Goal: Transaction & Acquisition: Purchase product/service

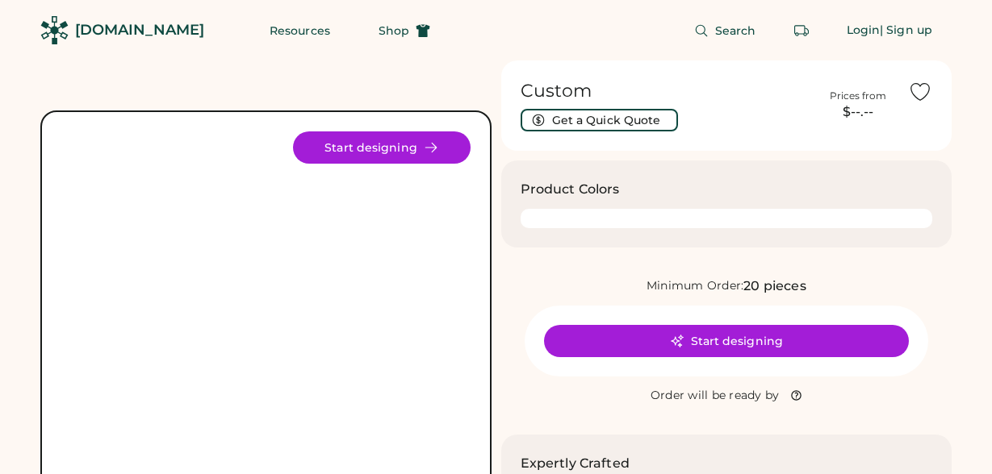
click div
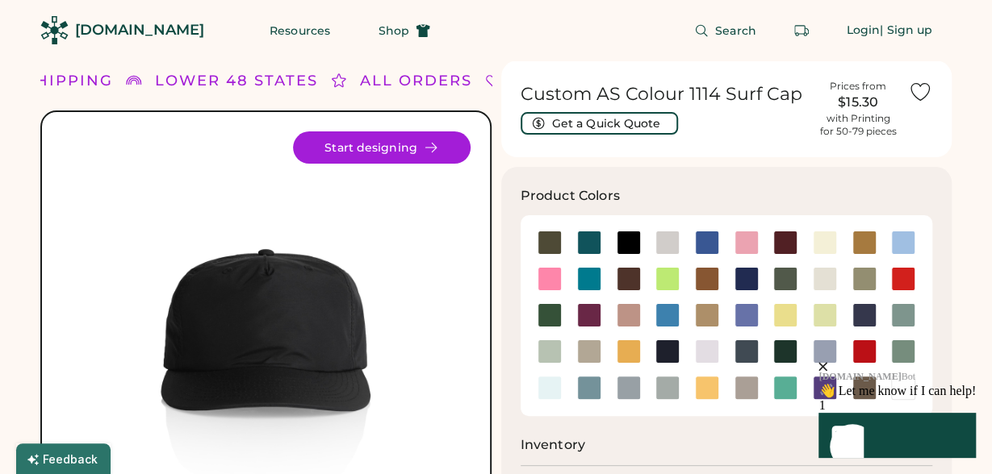
click at [827, 362] on icon "close" at bounding box center [822, 366] width 9 height 9
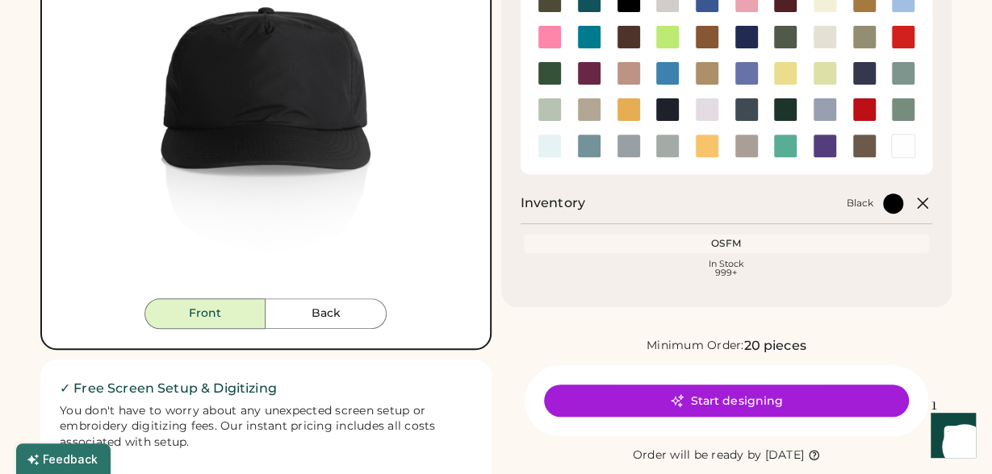
scroll to position [274, 0]
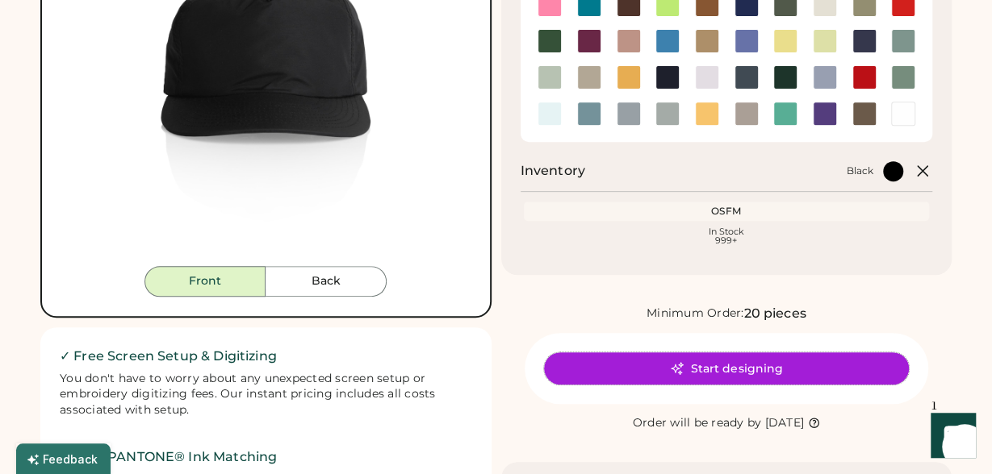
click at [799, 373] on button "Start designing" at bounding box center [726, 369] width 365 height 32
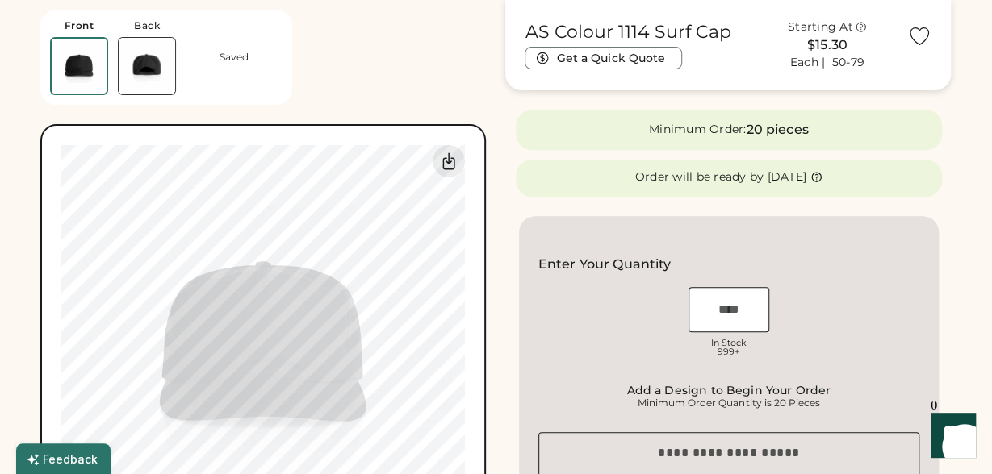
scroll to position [303, 0]
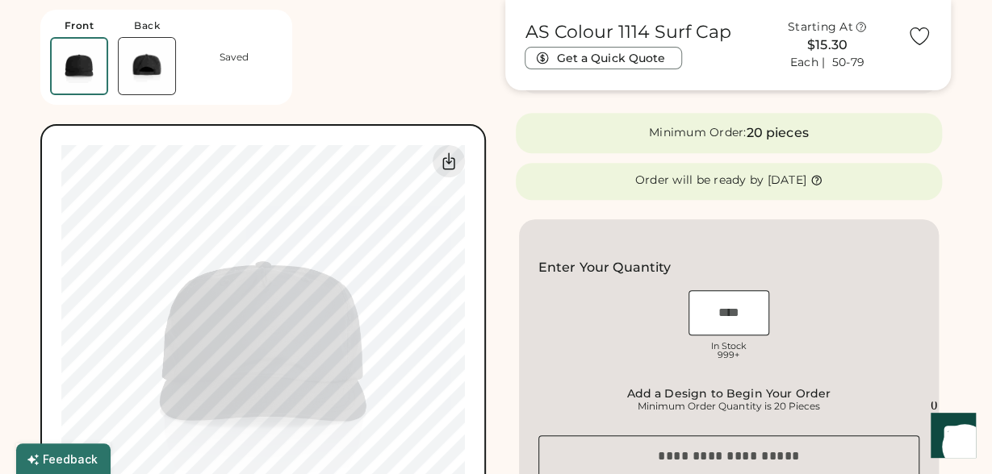
click at [729, 305] on input "input" at bounding box center [728, 312] width 81 height 45
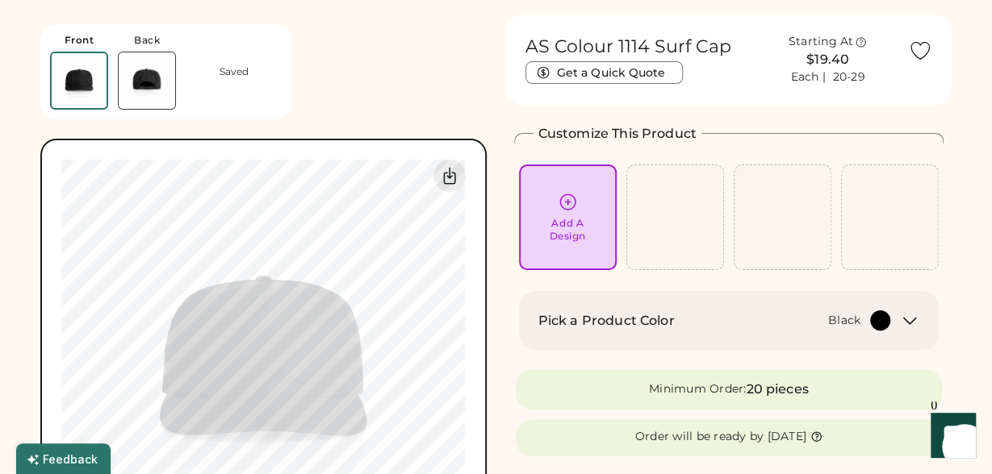
scroll to position [0, 0]
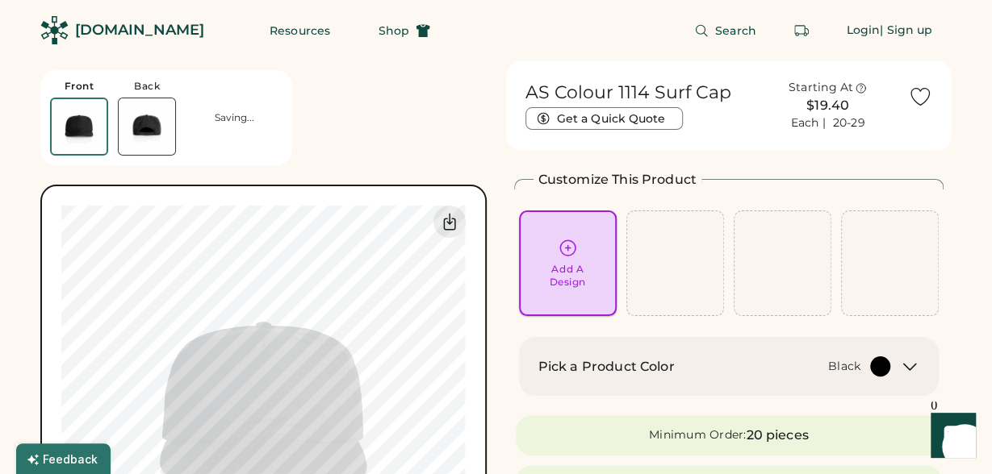
type input "**"
click at [567, 256] on icon at bounding box center [567, 247] width 15 height 15
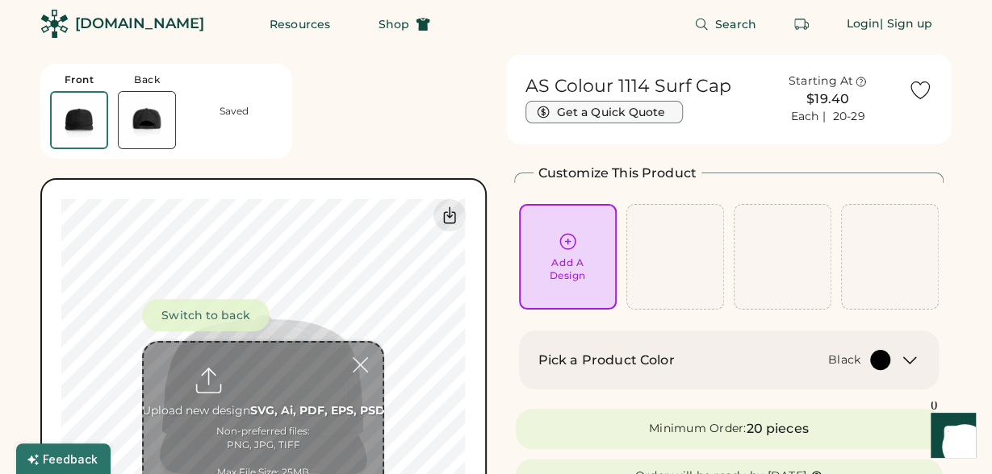
scroll to position [61, 0]
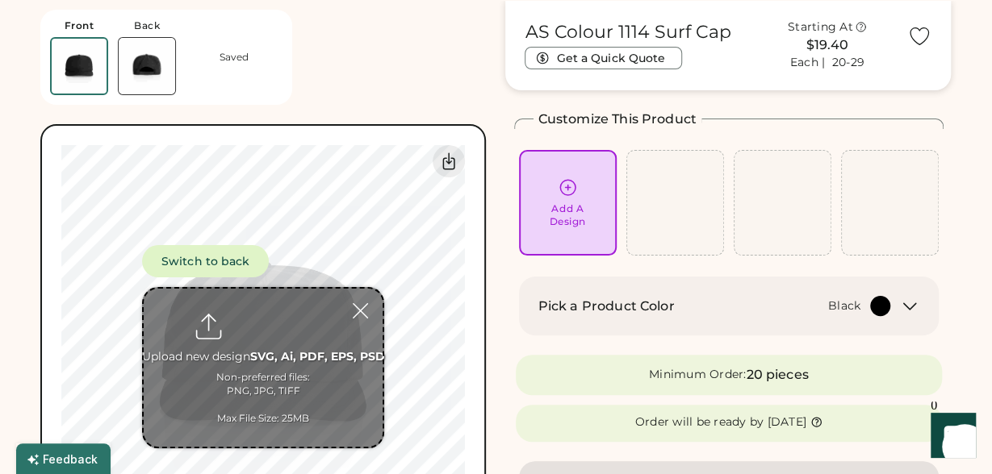
click at [256, 361] on input "file" at bounding box center [263, 368] width 239 height 158
type input "**********"
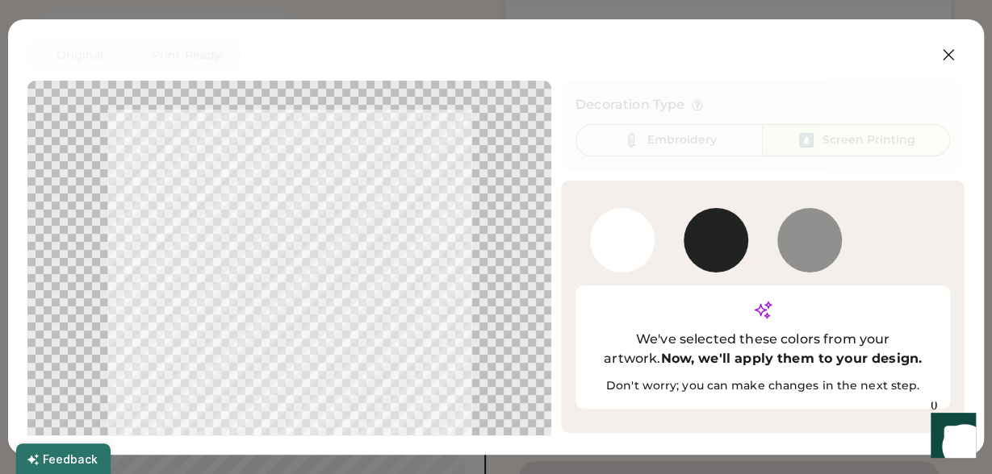
scroll to position [39, 0]
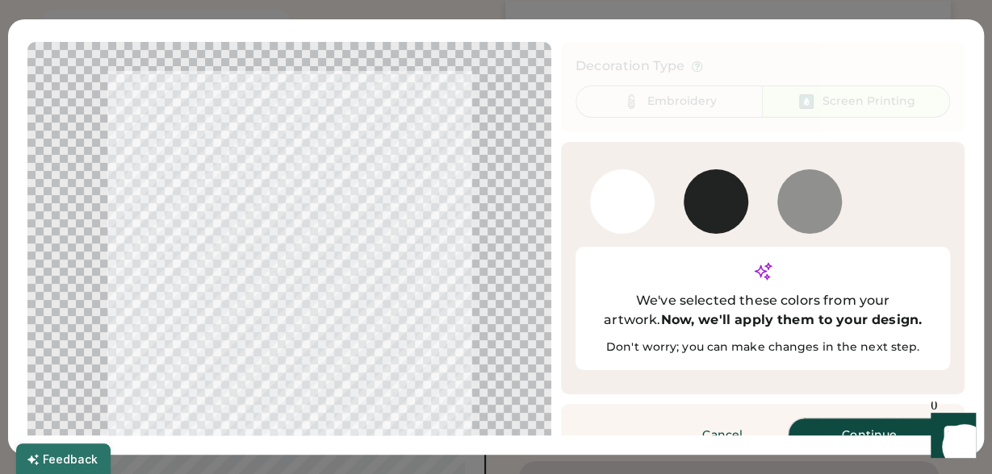
click at [856, 419] on button "Continue" at bounding box center [868, 435] width 161 height 32
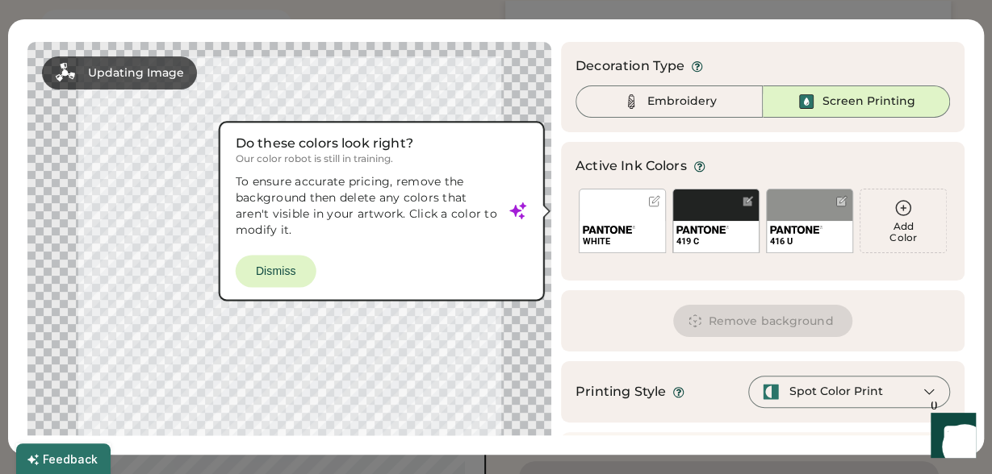
click at [288, 269] on div at bounding box center [289, 267] width 495 height 423
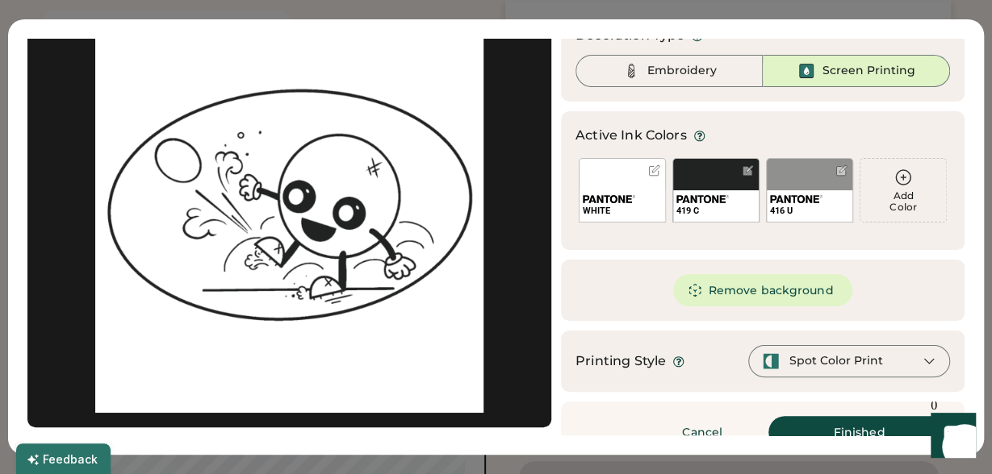
scroll to position [68, 0]
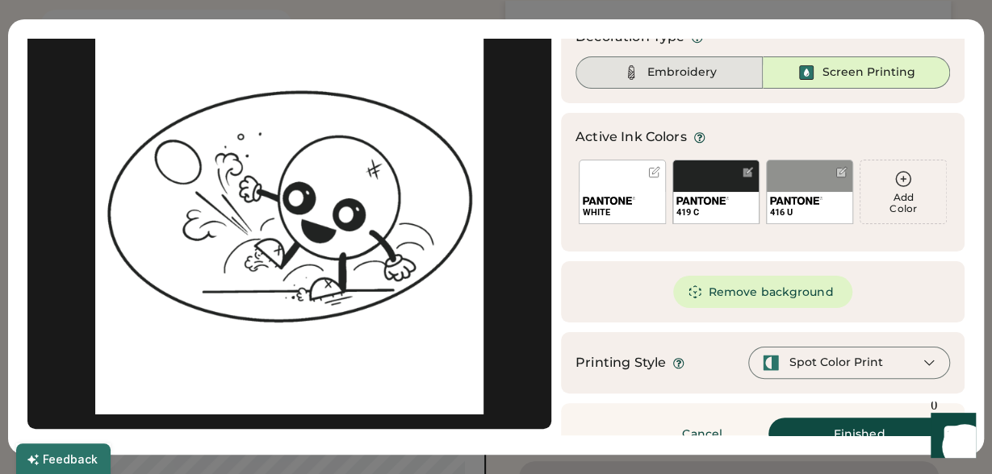
click at [694, 67] on div "Embroidery" at bounding box center [681, 73] width 69 height 16
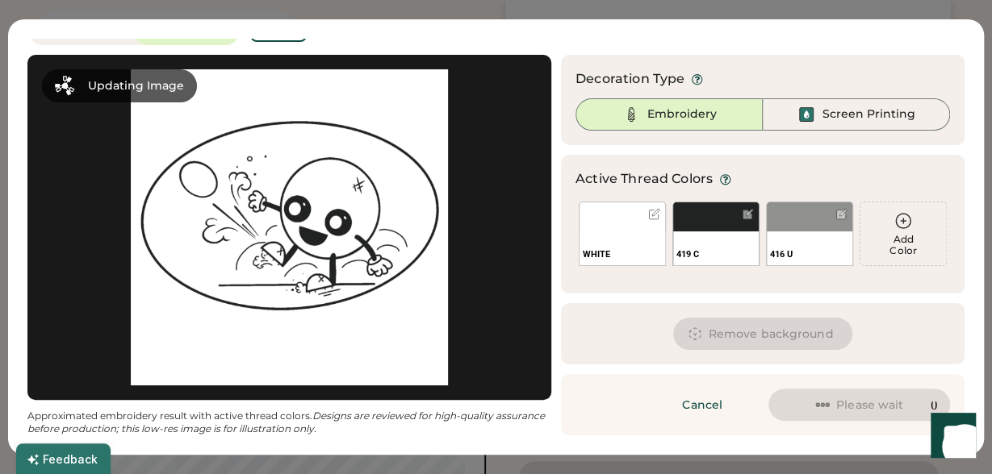
scroll to position [26, 0]
click at [742, 336] on button "Remove background" at bounding box center [763, 334] width 180 height 32
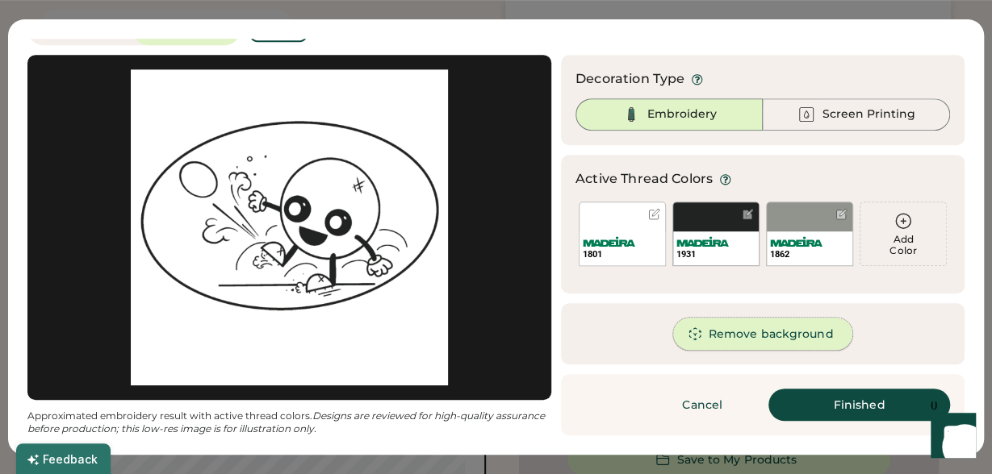
click at [772, 338] on button "Remove background" at bounding box center [763, 334] width 180 height 32
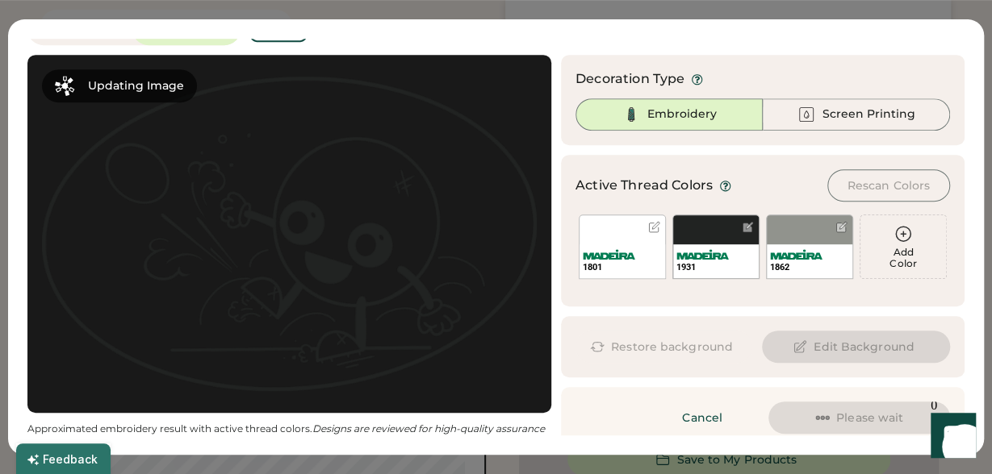
scroll to position [39, 0]
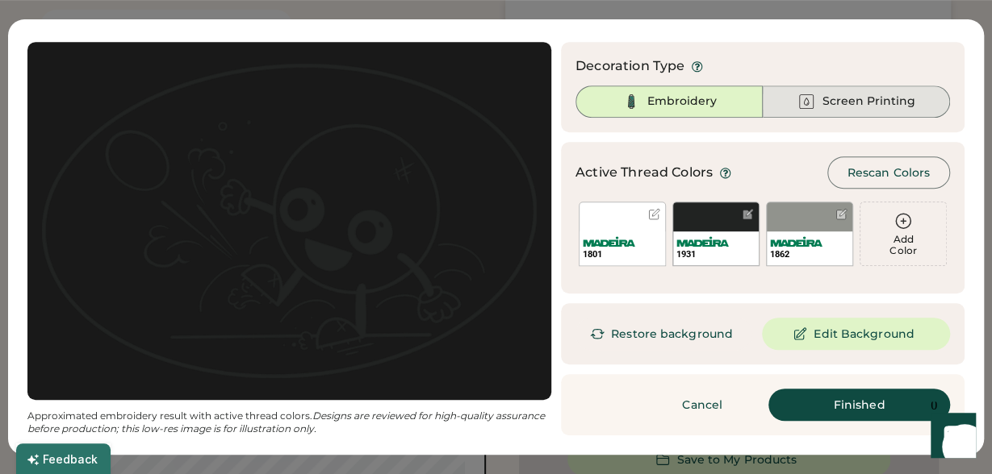
click at [858, 104] on div "Screen Printing" at bounding box center [868, 102] width 93 height 16
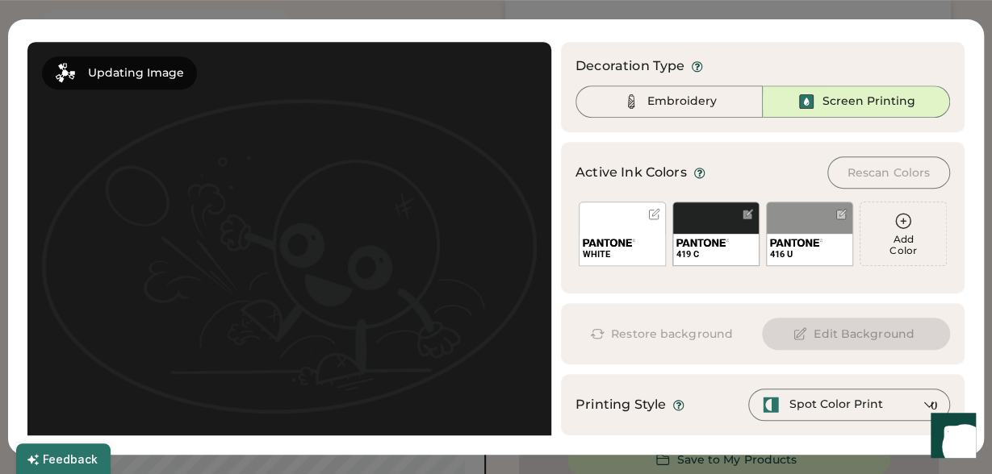
scroll to position [110, 0]
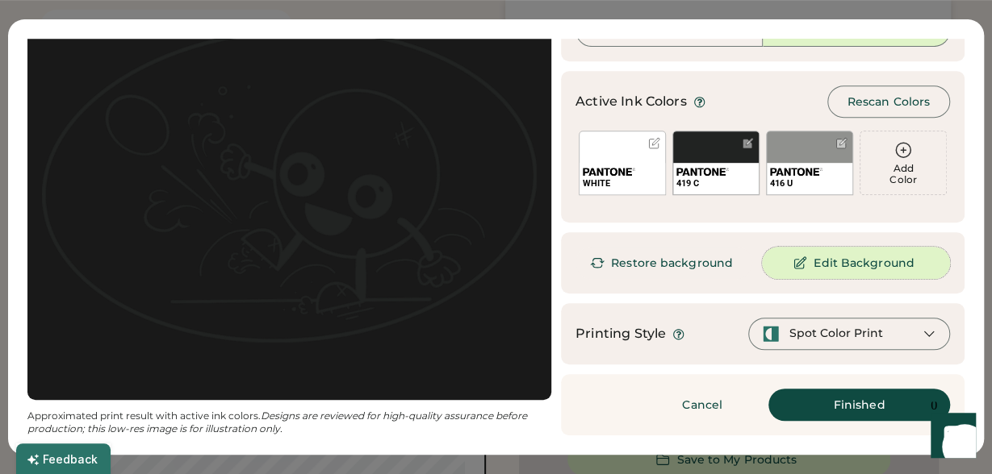
click at [825, 261] on button "Edit Background" at bounding box center [856, 263] width 188 height 32
click at [822, 399] on button "Finished" at bounding box center [859, 405] width 182 height 32
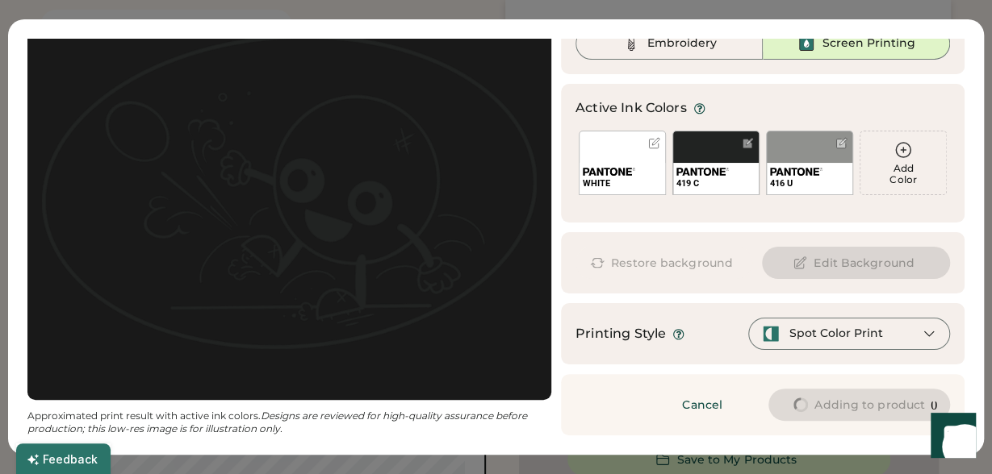
scroll to position [97, 0]
type input "******"
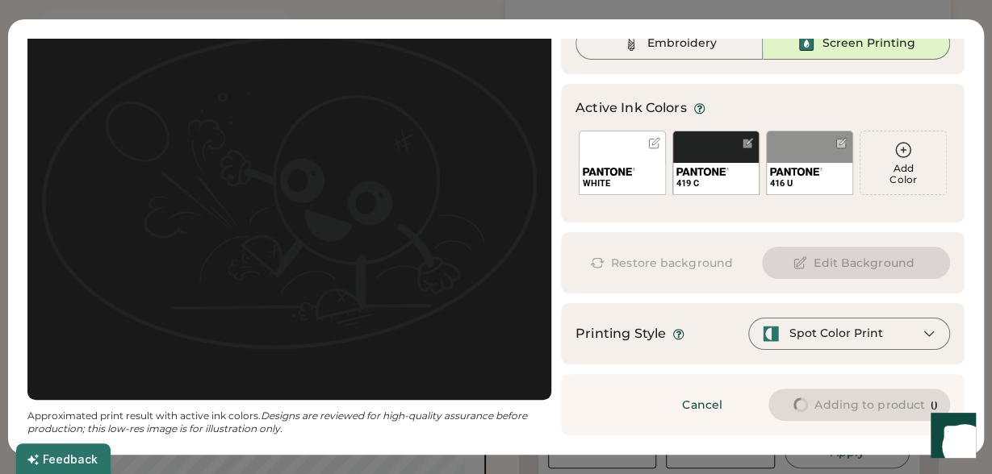
type input "****"
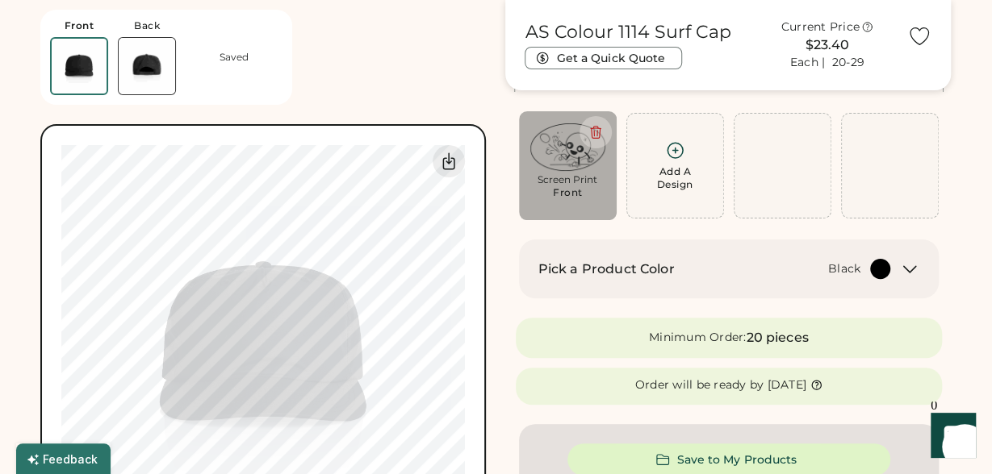
type input "****"
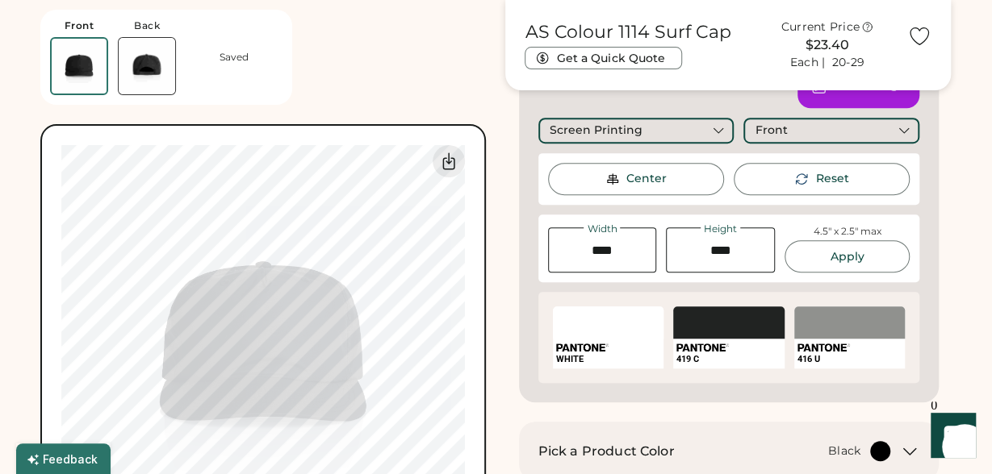
scroll to position [443, 0]
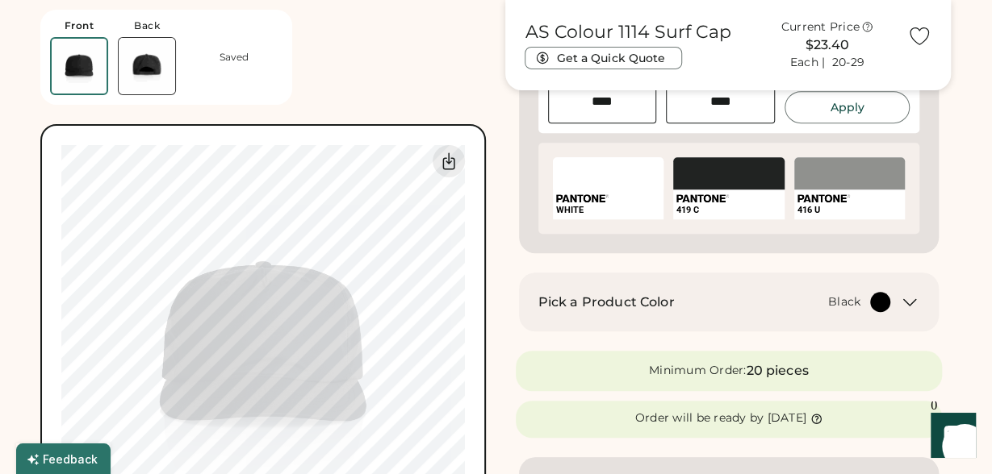
click at [905, 305] on icon at bounding box center [909, 302] width 19 height 19
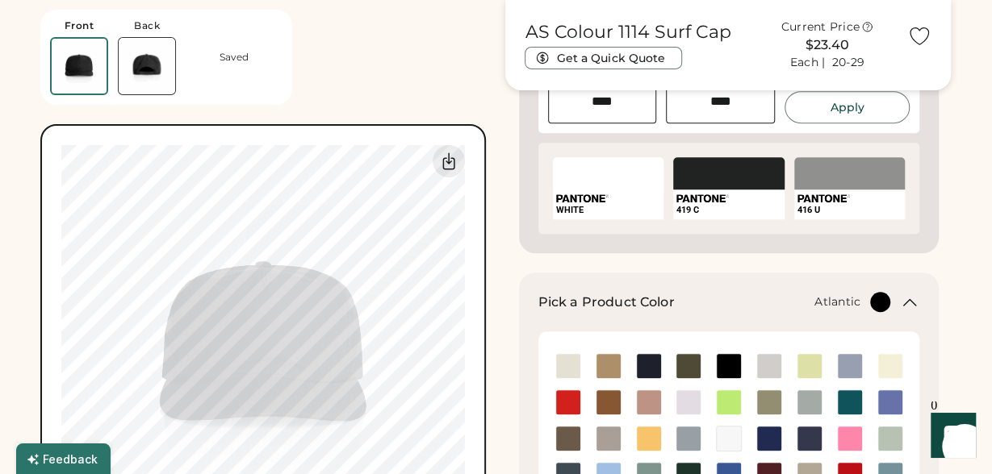
click at [844, 394] on img at bounding box center [849, 402] width 24 height 24
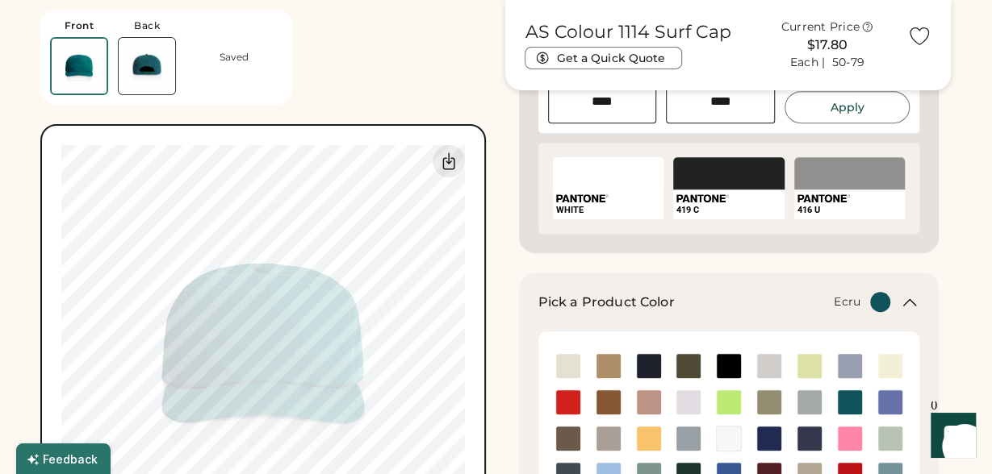
click at [567, 364] on img at bounding box center [568, 366] width 24 height 24
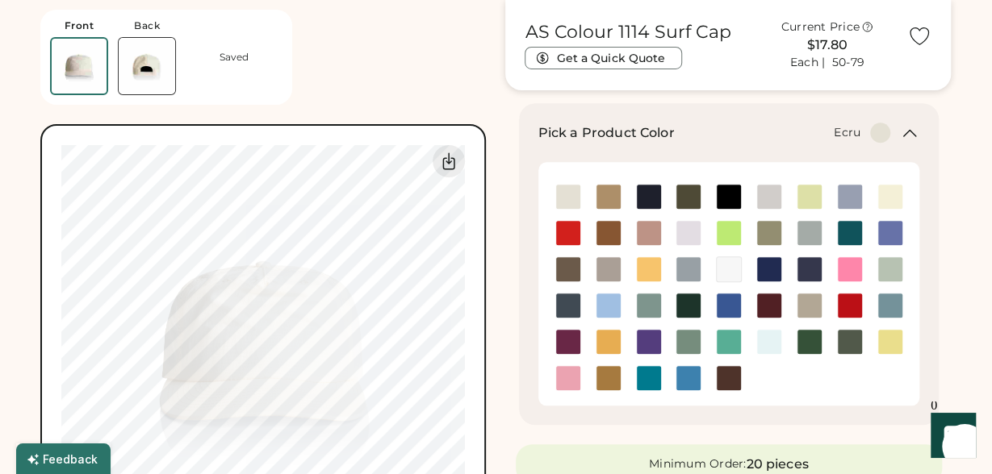
scroll to position [616, 0]
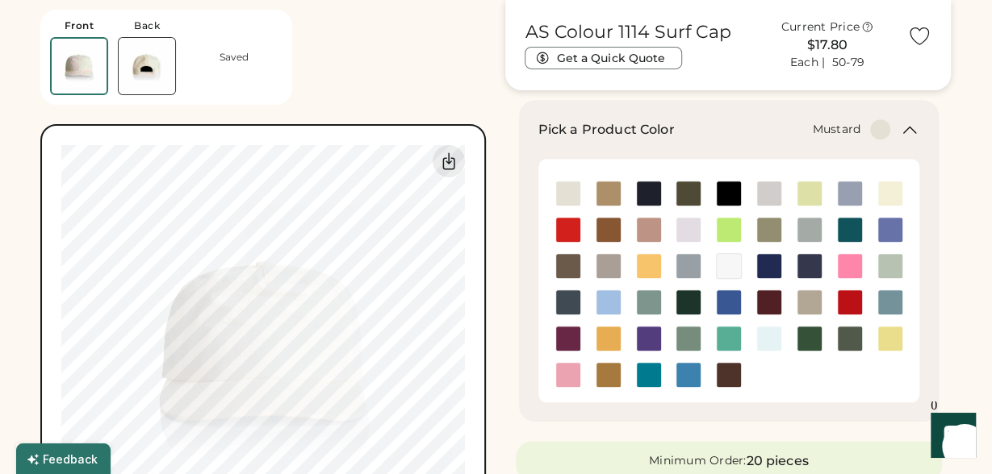
click at [618, 339] on img at bounding box center [608, 339] width 24 height 24
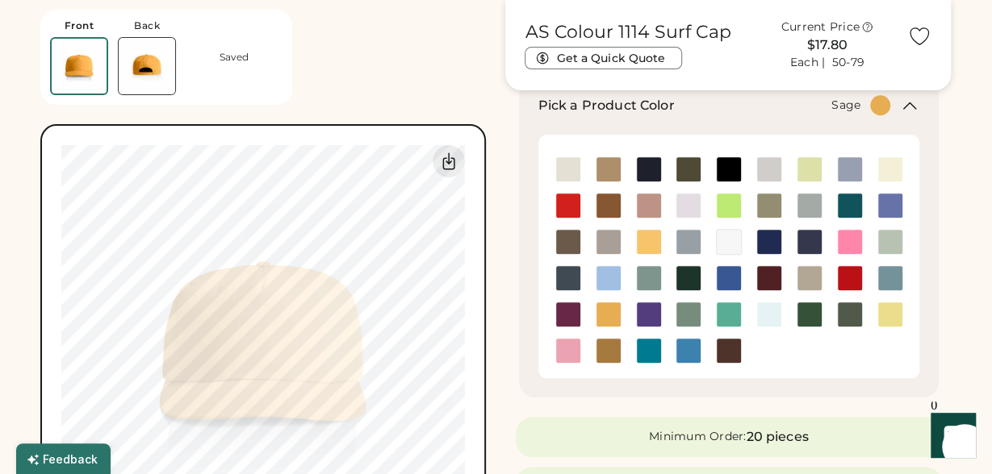
scroll to position [641, 0]
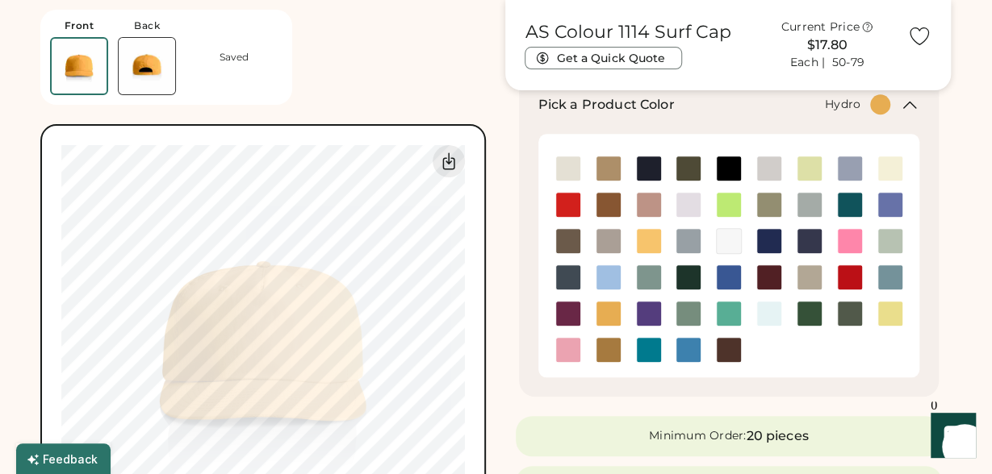
click at [689, 350] on img at bounding box center [688, 350] width 24 height 24
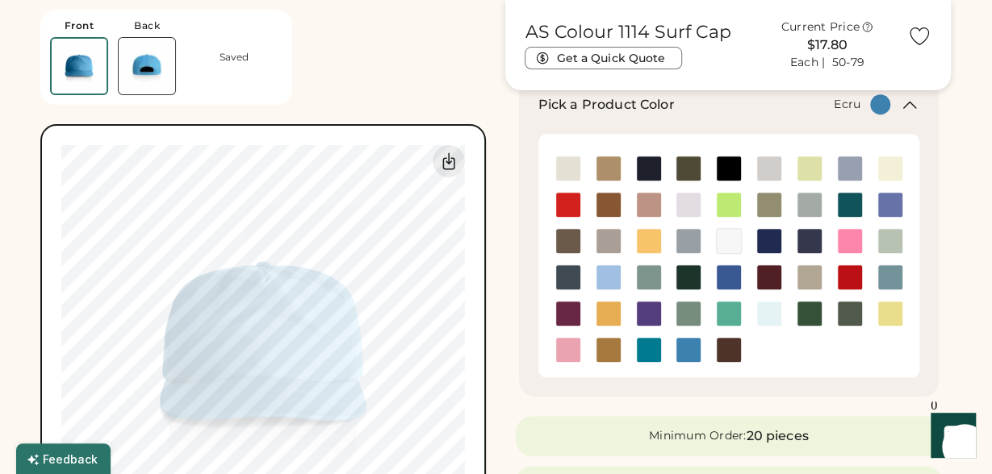
click at [569, 168] on img at bounding box center [568, 169] width 24 height 24
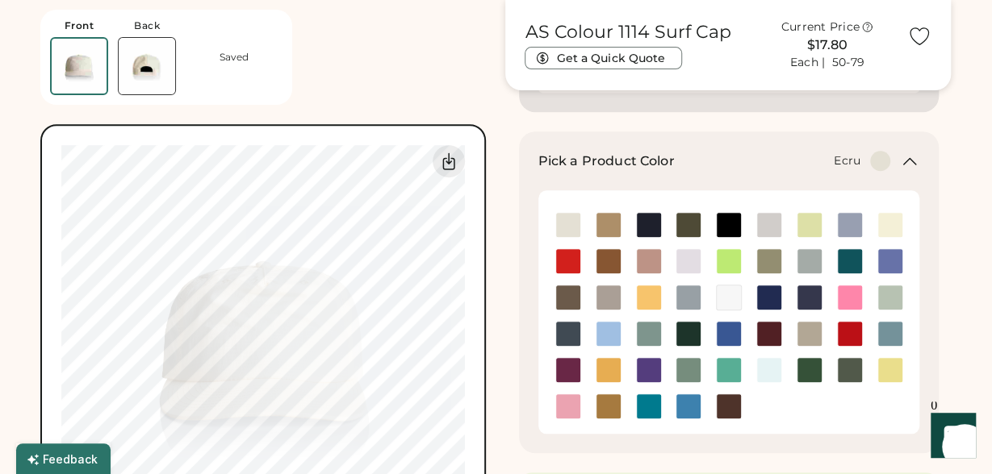
scroll to position [567, 0]
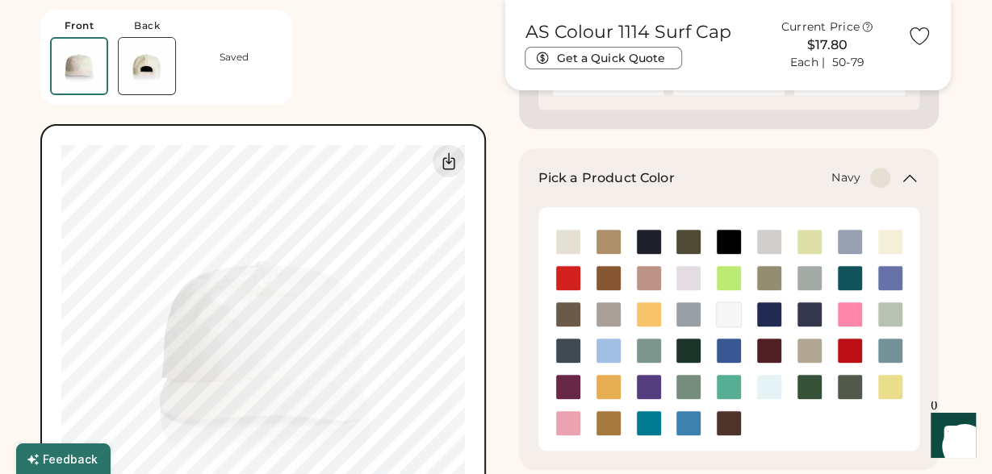
click at [646, 239] on img at bounding box center [649, 242] width 24 height 24
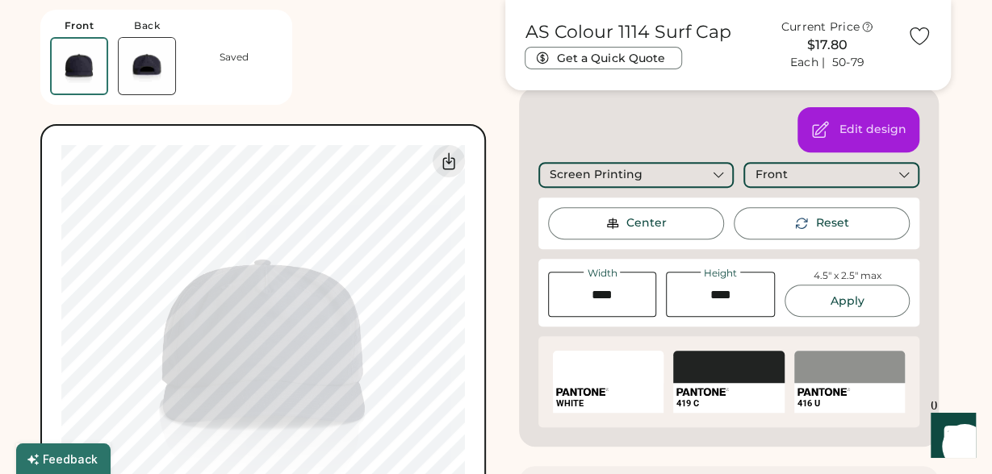
scroll to position [256, 0]
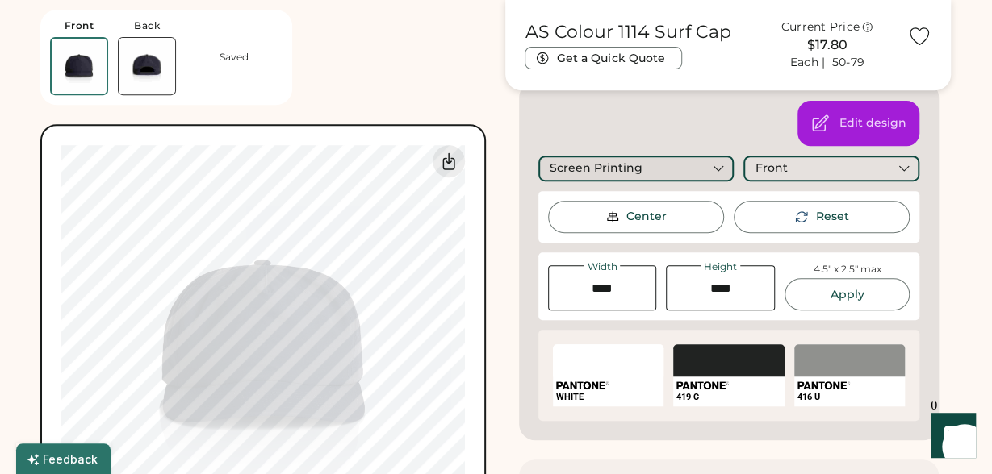
click at [710, 167] on div "Screen Printing" at bounding box center [636, 169] width 196 height 26
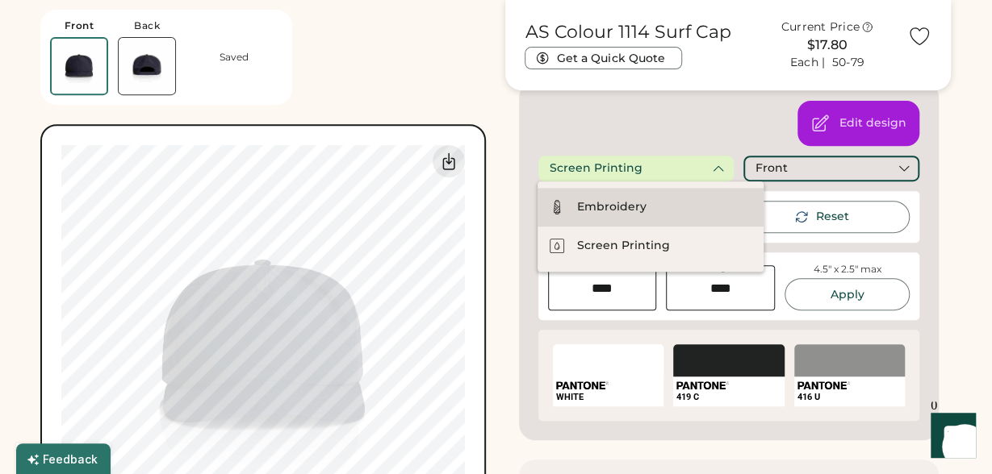
click at [685, 206] on div "Embroidery" at bounding box center [650, 207] width 226 height 39
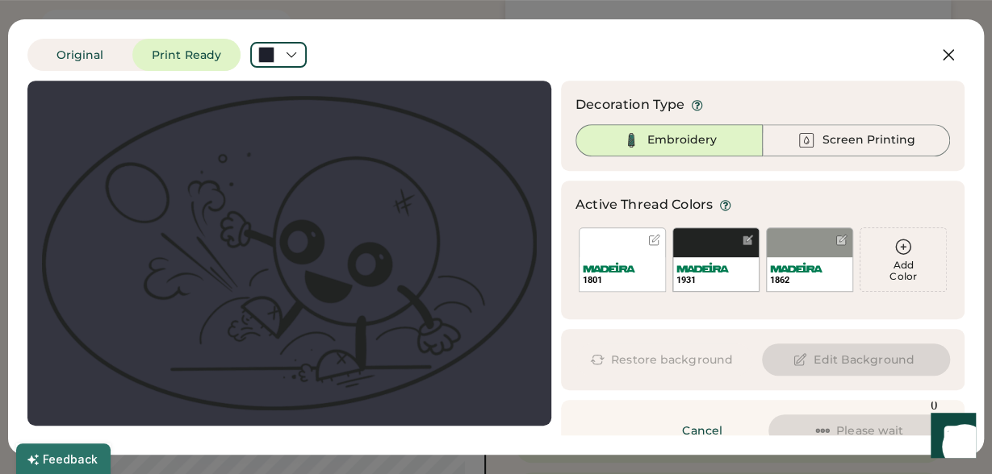
scroll to position [26, 0]
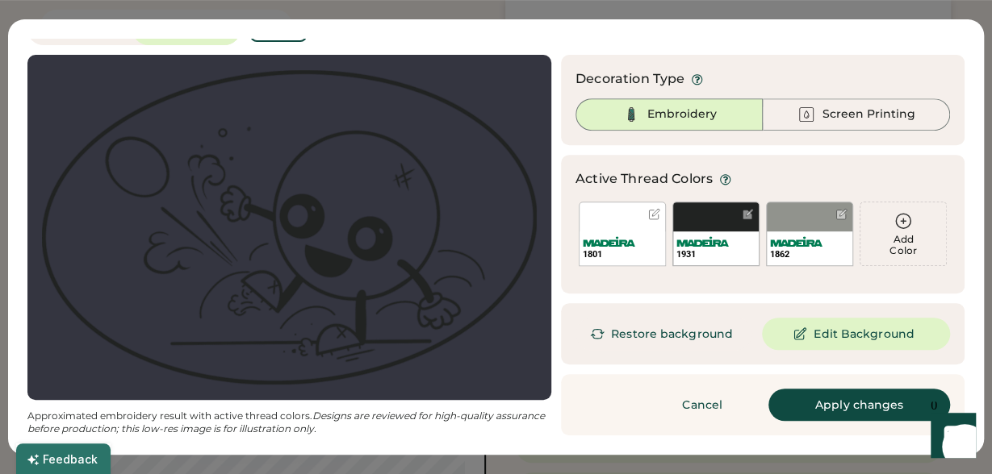
click at [643, 219] on div "1801" at bounding box center [621, 234] width 87 height 65
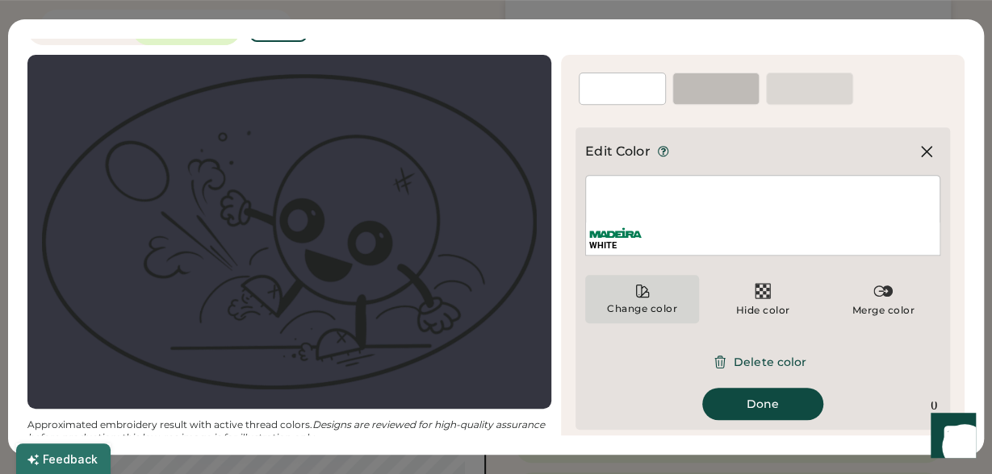
click at [651, 302] on div "Change color" at bounding box center [642, 299] width 114 height 48
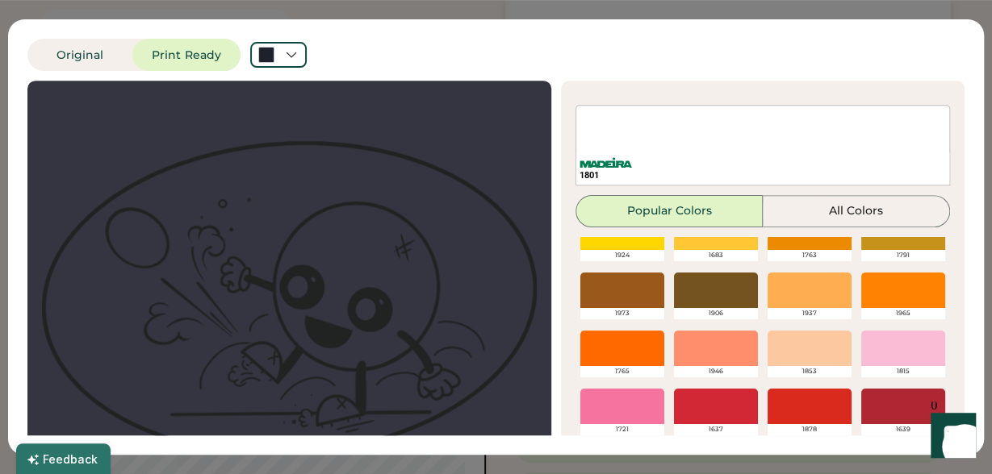
scroll to position [147, 0]
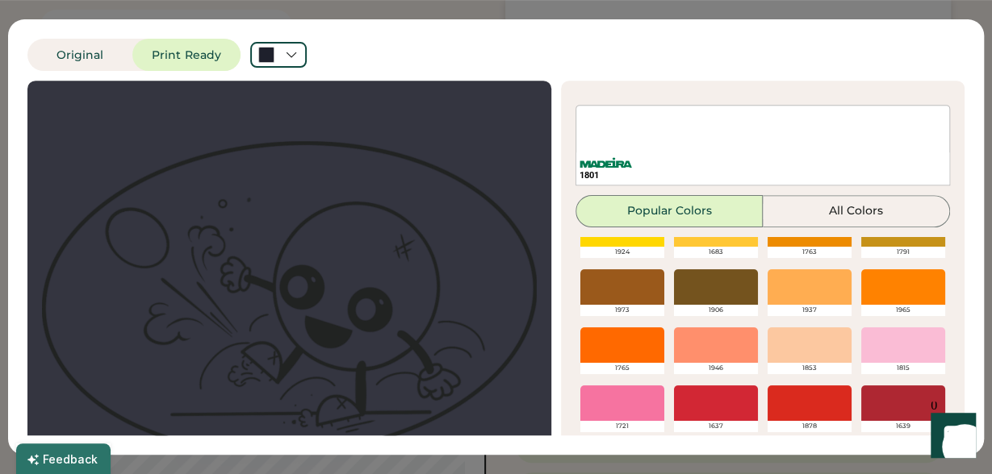
click at [637, 339] on div at bounding box center [622, 345] width 84 height 35
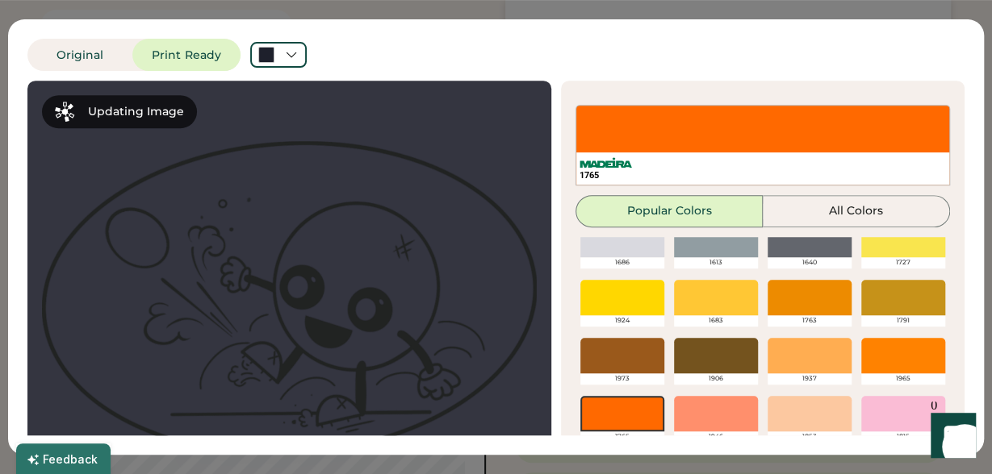
scroll to position [76, 0]
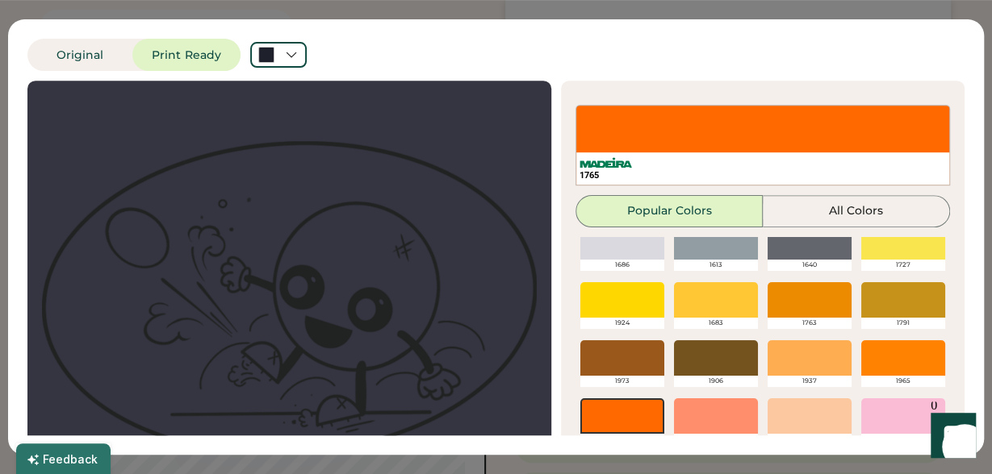
click at [820, 303] on div at bounding box center [809, 299] width 84 height 35
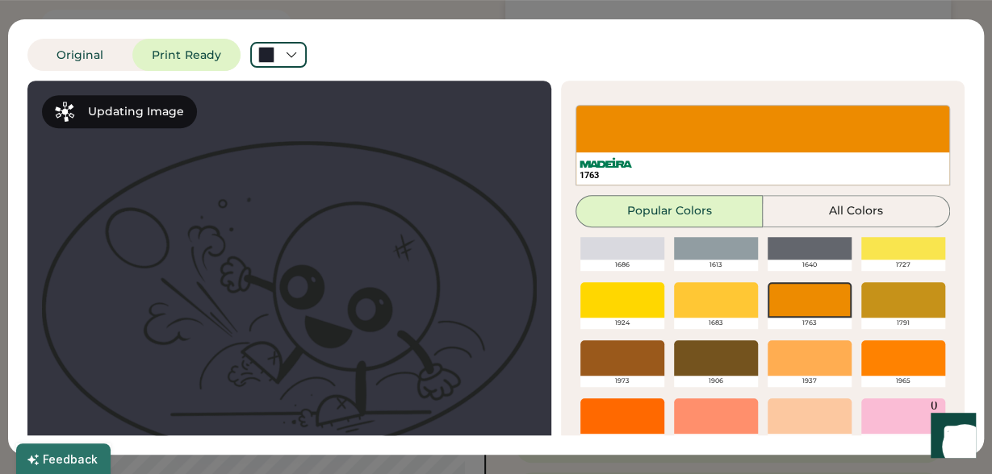
scroll to position [116, 0]
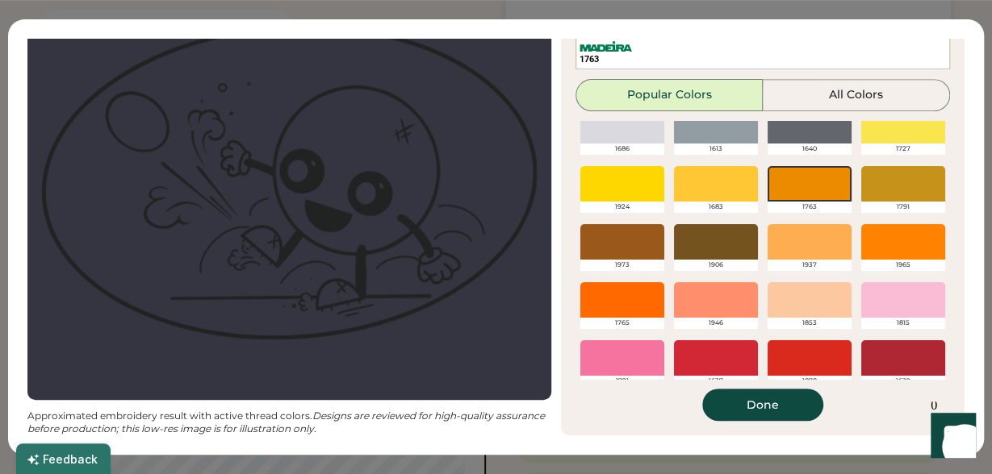
click at [746, 413] on button "Done" at bounding box center [762, 405] width 121 height 32
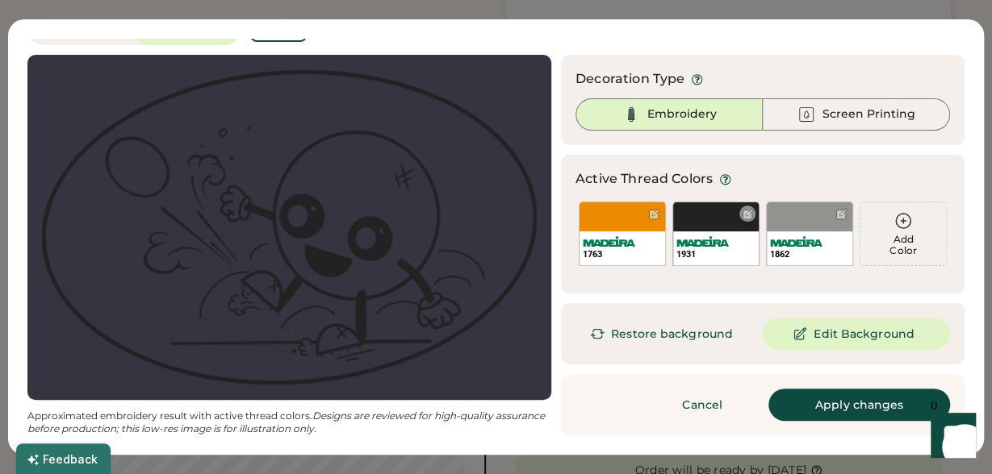
click at [735, 219] on div "1931" at bounding box center [715, 234] width 87 height 65
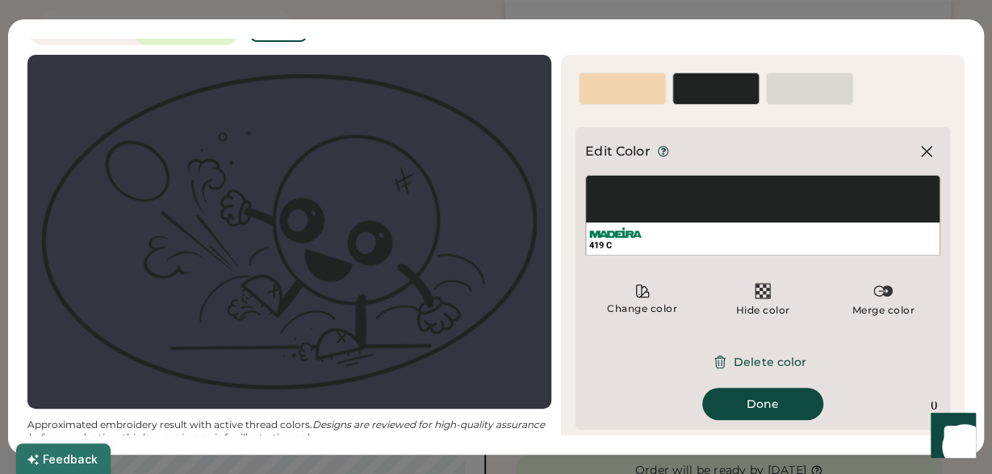
scroll to position [0, 0]
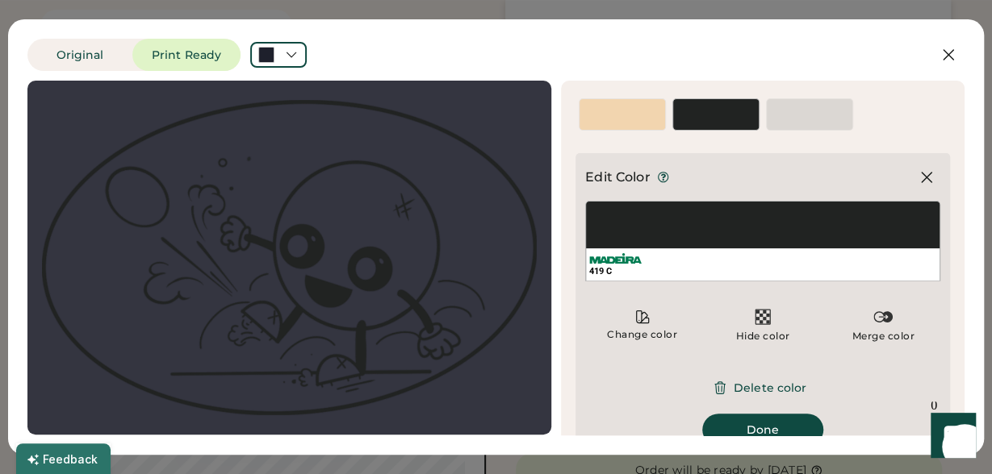
click at [829, 236] on div "419 C" at bounding box center [762, 241] width 355 height 81
click at [766, 266] on div "419 C" at bounding box center [762, 271] width 347 height 12
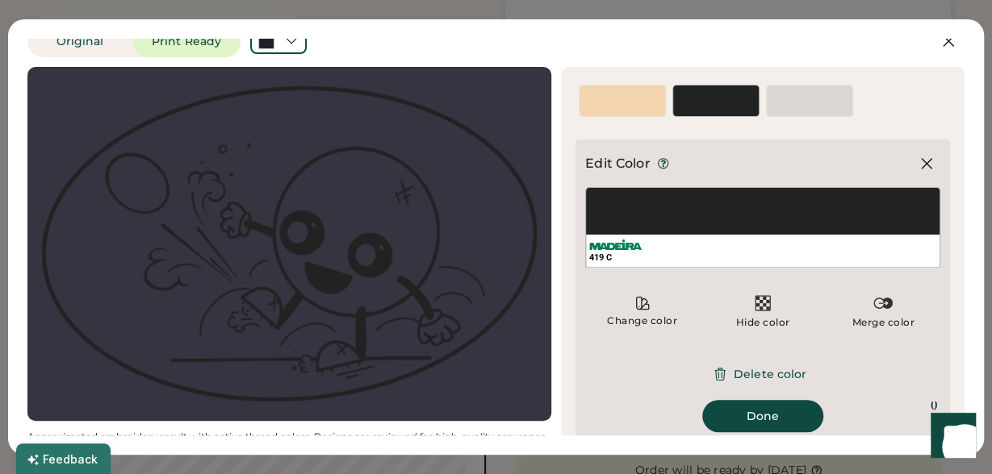
scroll to position [15, 0]
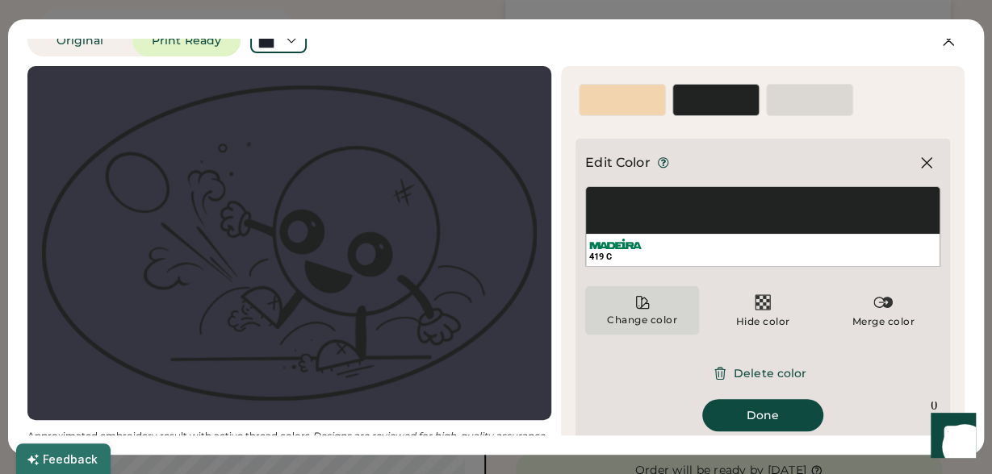
click at [660, 293] on div "Change color" at bounding box center [642, 310] width 114 height 48
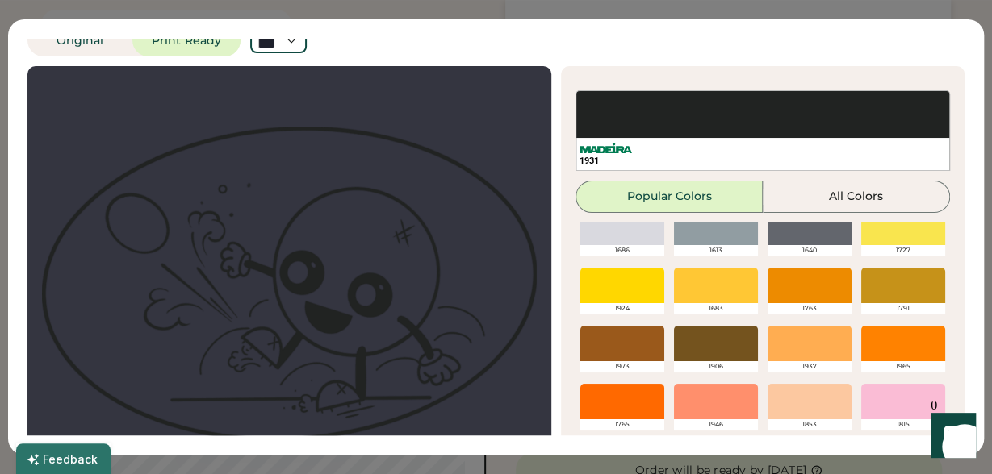
click at [708, 187] on div at bounding box center [716, 169] width 84 height 35
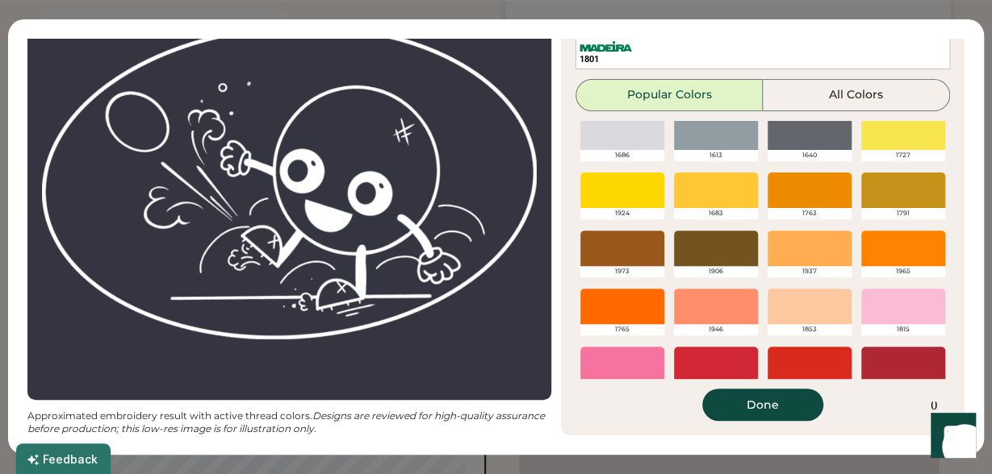
scroll to position [70, 0]
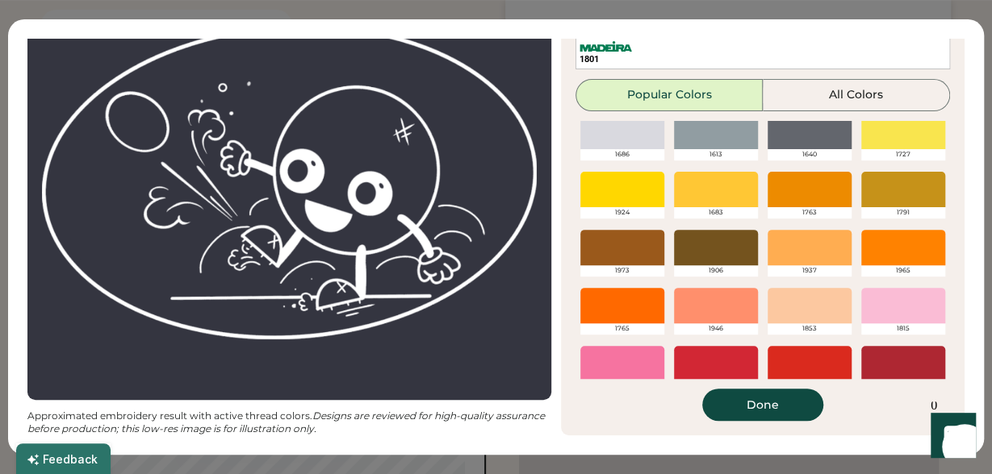
click at [820, 186] on div at bounding box center [809, 189] width 84 height 35
click at [754, 407] on button "Done" at bounding box center [762, 405] width 121 height 32
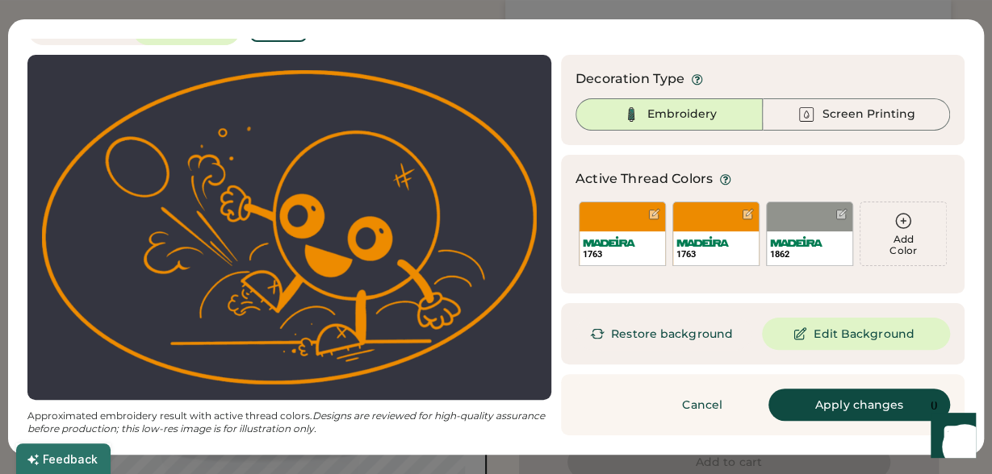
scroll to position [751, 0]
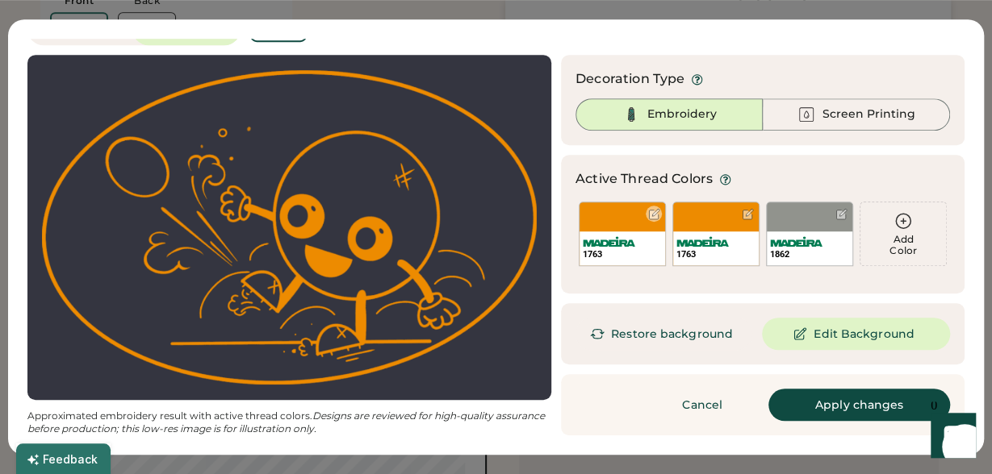
click at [649, 211] on div at bounding box center [654, 214] width 12 height 12
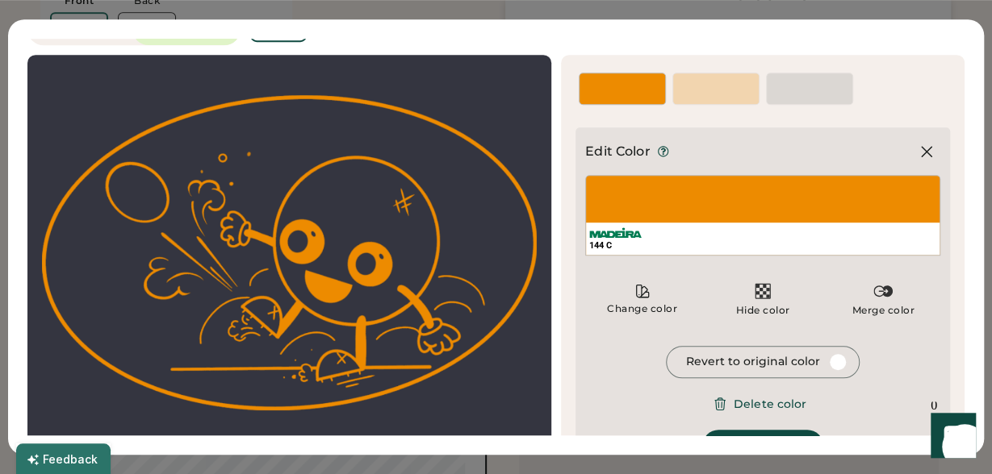
scroll to position [0, 0]
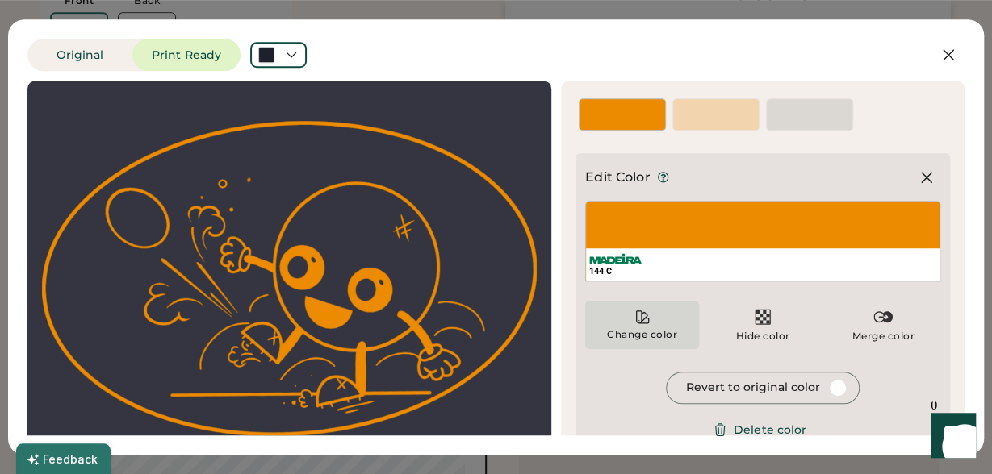
click at [645, 327] on div "Change color" at bounding box center [642, 325] width 114 height 48
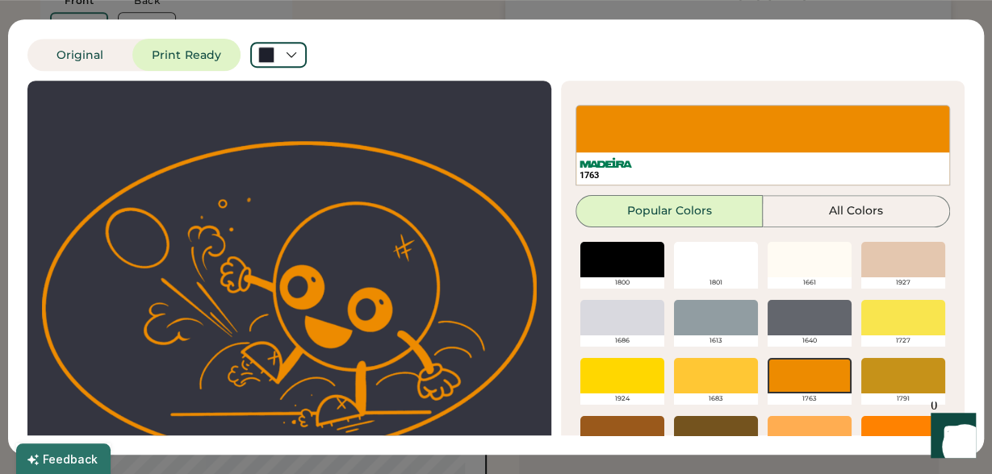
click at [703, 271] on div at bounding box center [716, 259] width 84 height 35
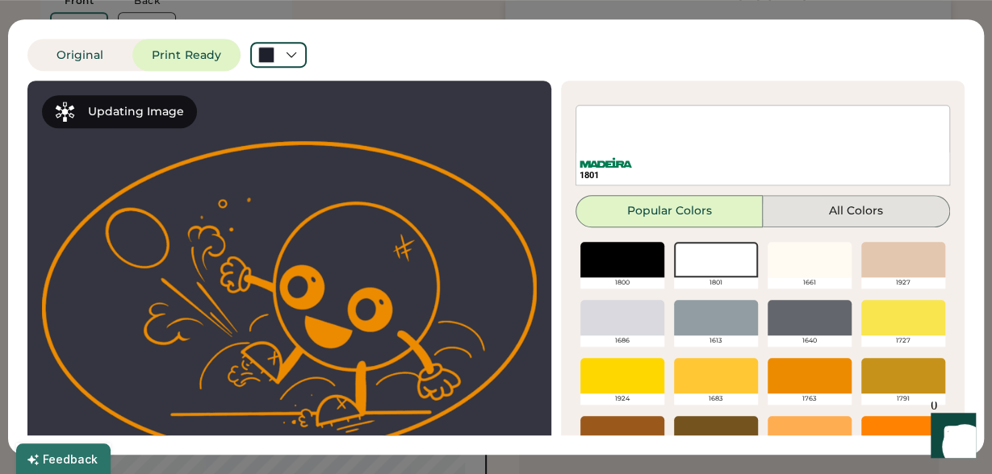
scroll to position [116, 0]
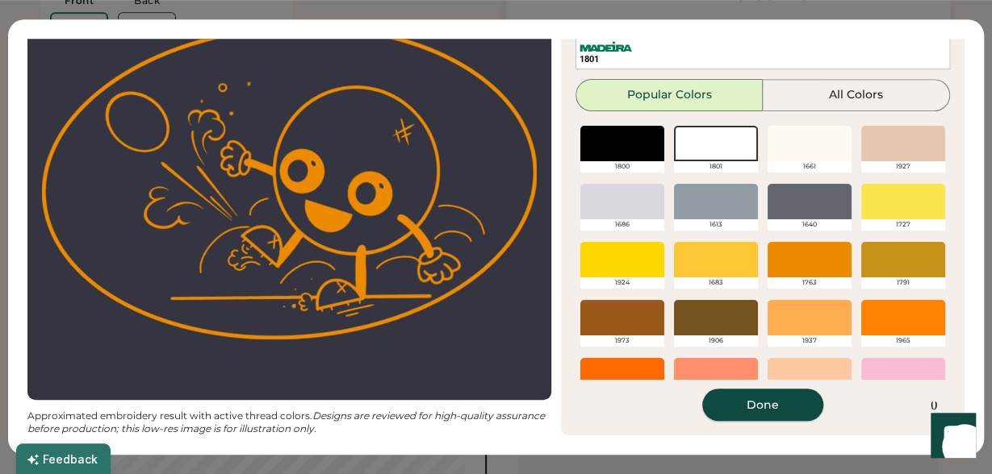
click at [782, 403] on button "Done" at bounding box center [762, 405] width 121 height 32
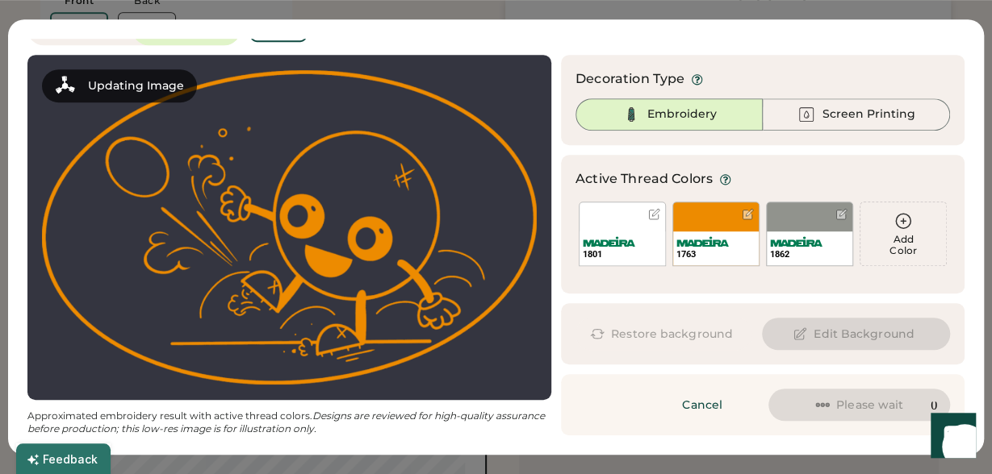
scroll to position [26, 0]
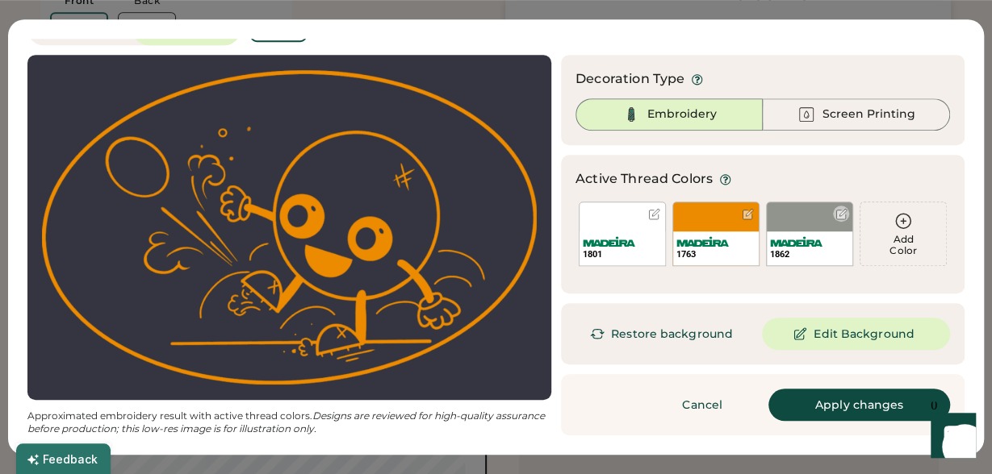
click at [804, 236] on div "1862" at bounding box center [809, 249] width 86 height 34
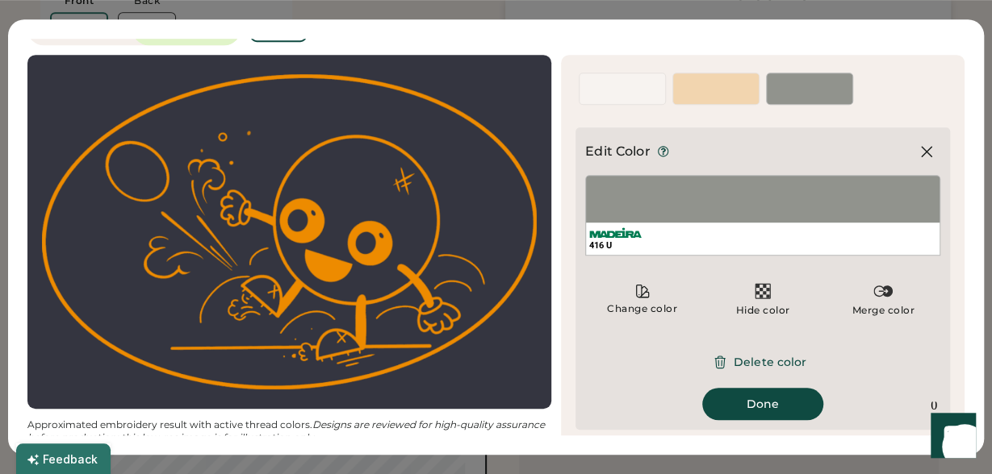
click at [945, 150] on div "Edit Color 416 U Change color Hide color Merge color Revert to original color D…" at bounding box center [762, 278] width 374 height 303
click at [928, 150] on icon at bounding box center [925, 151] width 19 height 19
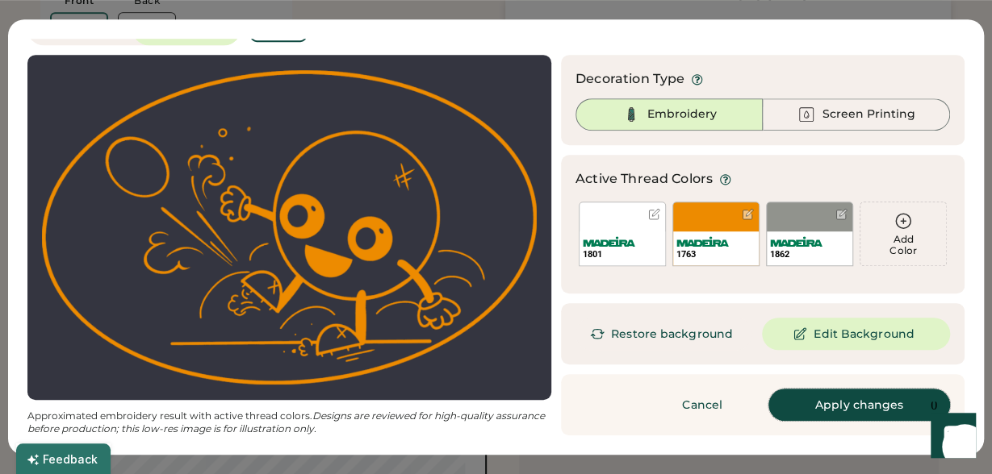
click at [820, 400] on button "Apply changes" at bounding box center [859, 405] width 182 height 32
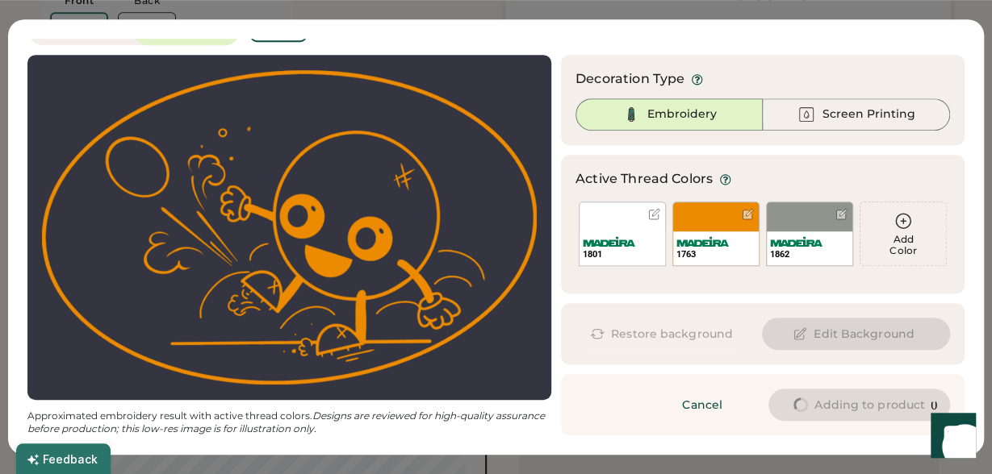
type input "****"
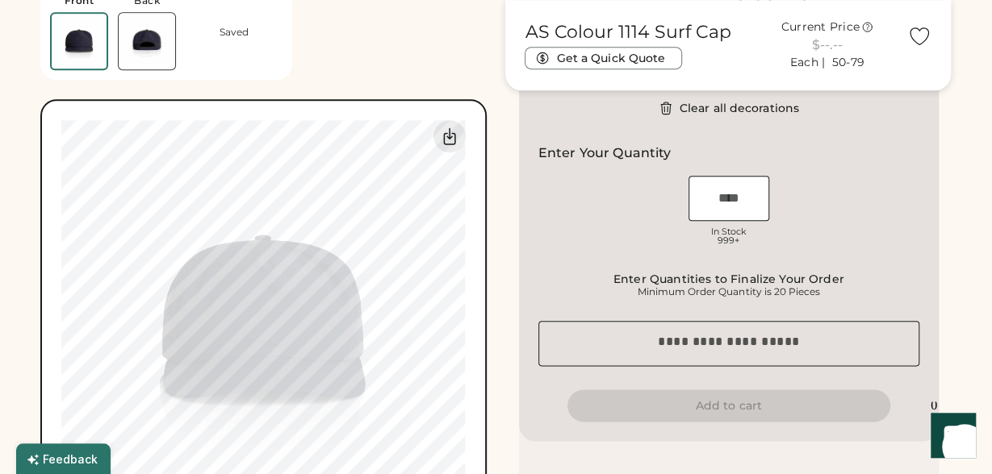
type input "****"
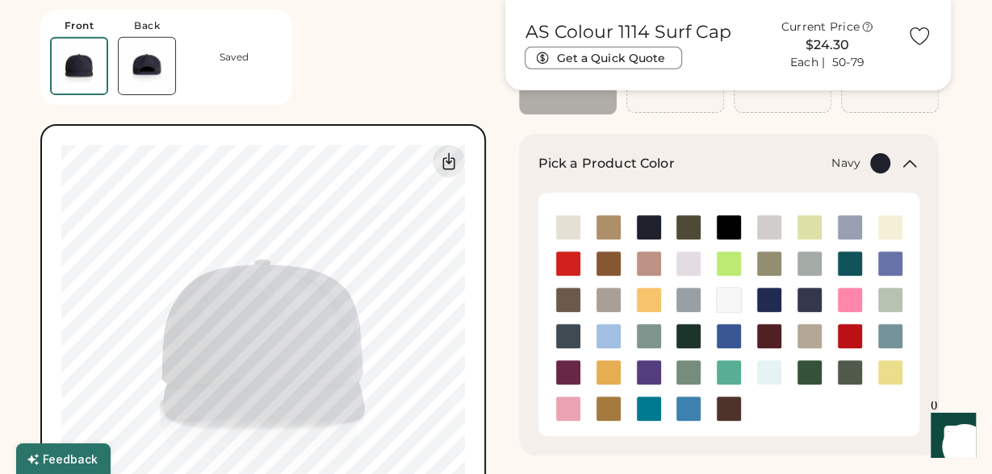
scroll to position [202, 0]
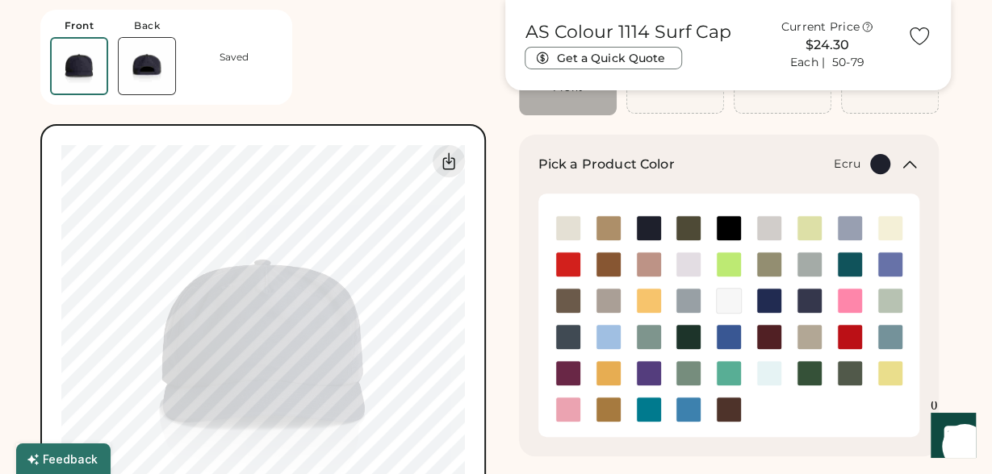
click at [572, 228] on img at bounding box center [568, 228] width 24 height 24
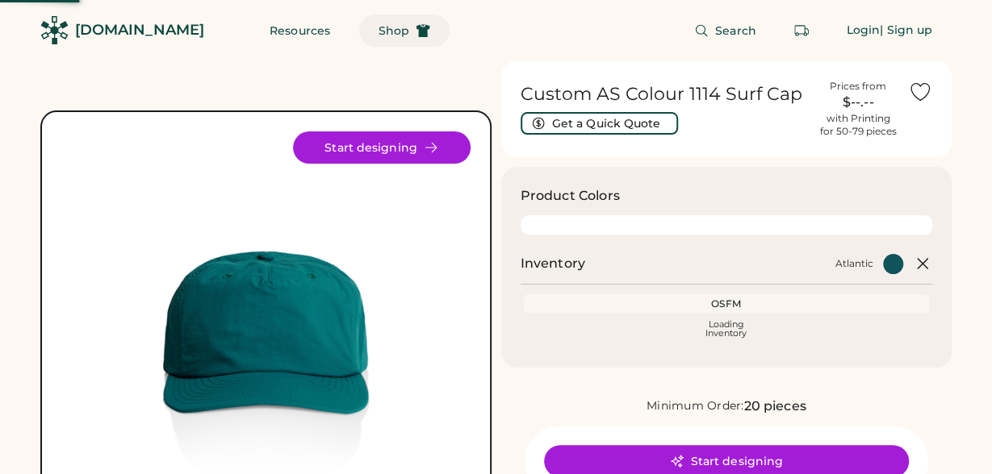
click at [378, 28] on span "Shop" at bounding box center [393, 30] width 31 height 11
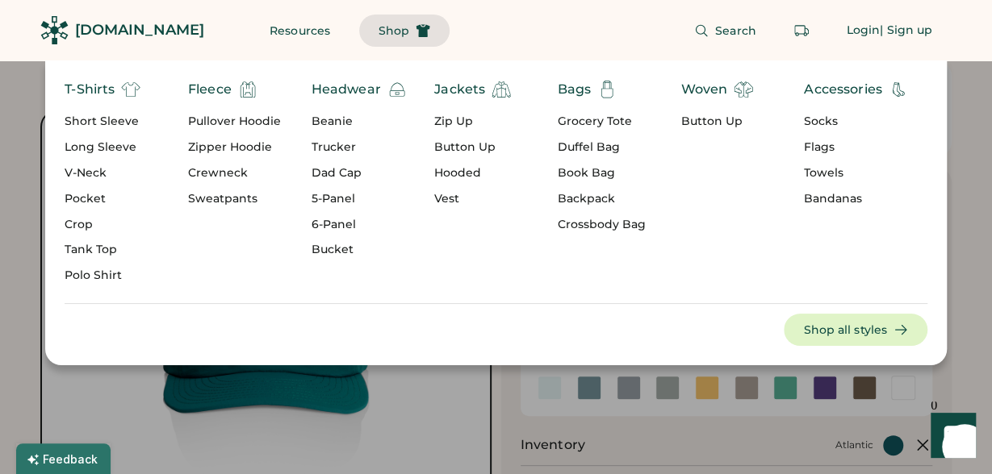
click at [344, 219] on div "6-Panel" at bounding box center [358, 225] width 95 height 16
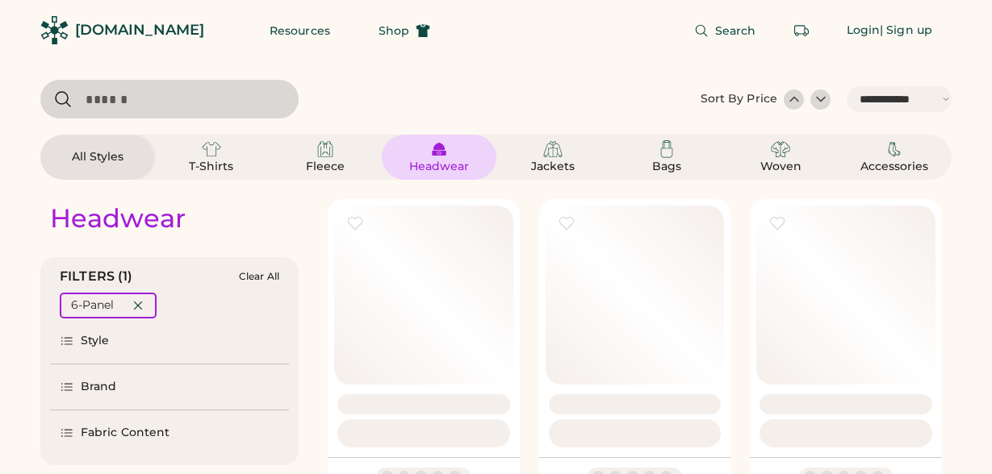
select select "*****"
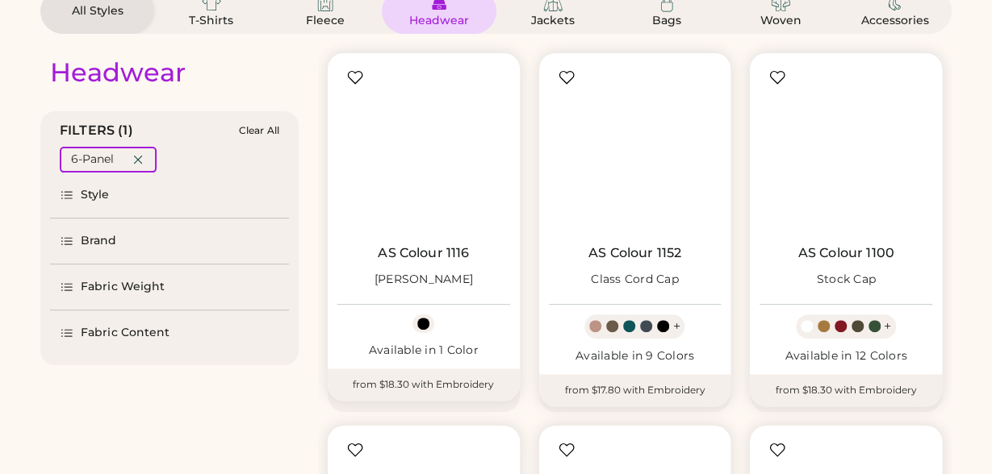
scroll to position [116, 0]
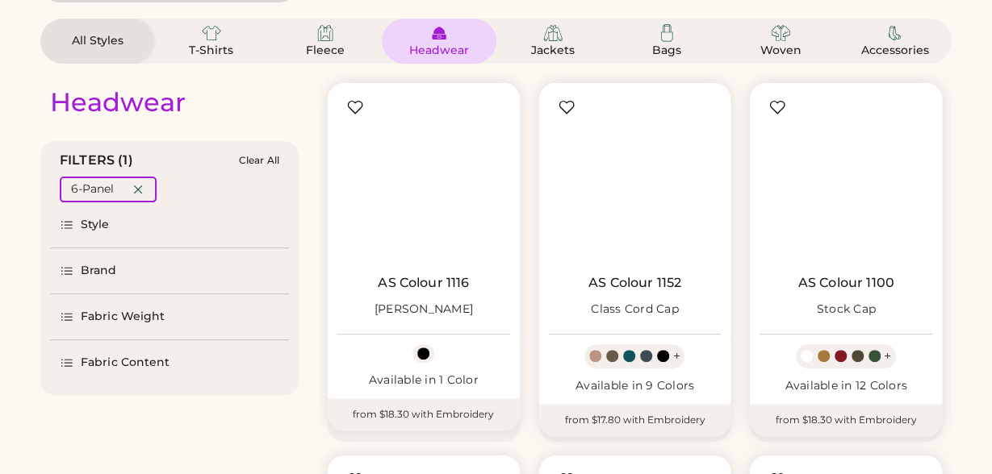
select select "*****"
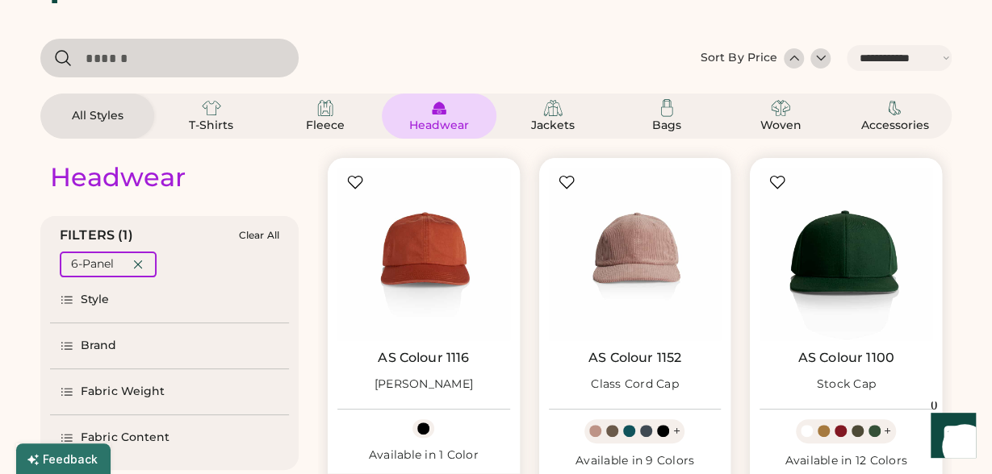
scroll to position [266, 0]
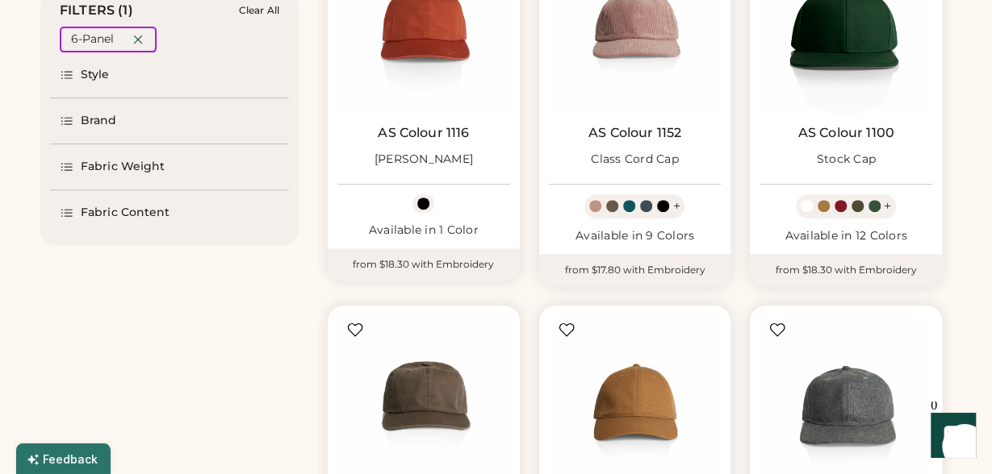
click at [89, 215] on div "Fabric Content" at bounding box center [125, 213] width 89 height 16
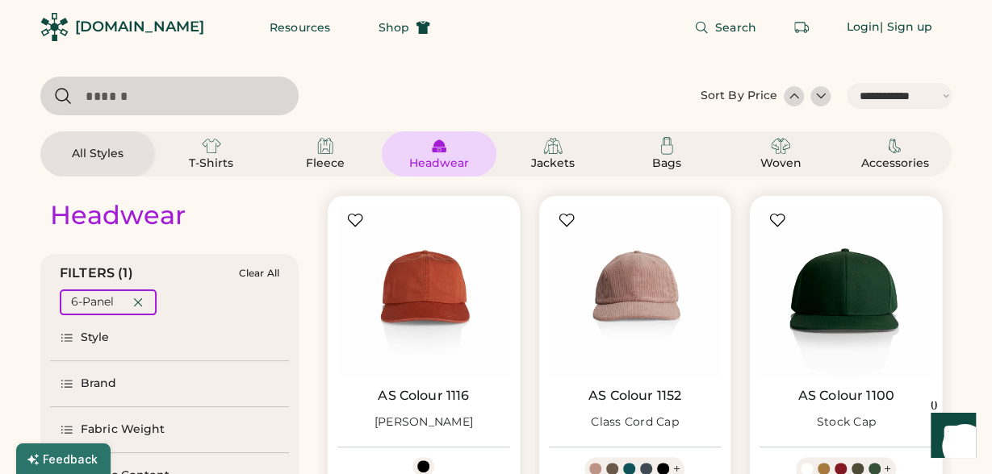
scroll to position [0, 0]
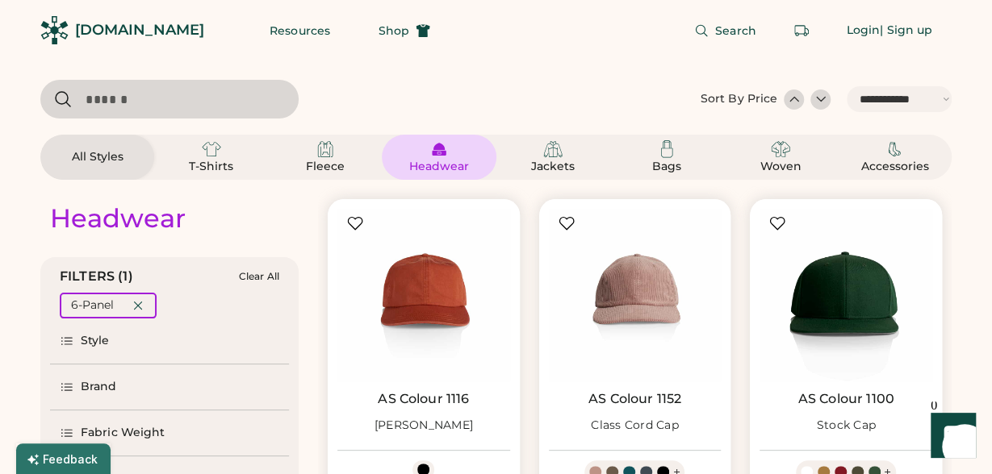
click at [427, 157] on div "Headwear" at bounding box center [438, 157] width 75 height 35
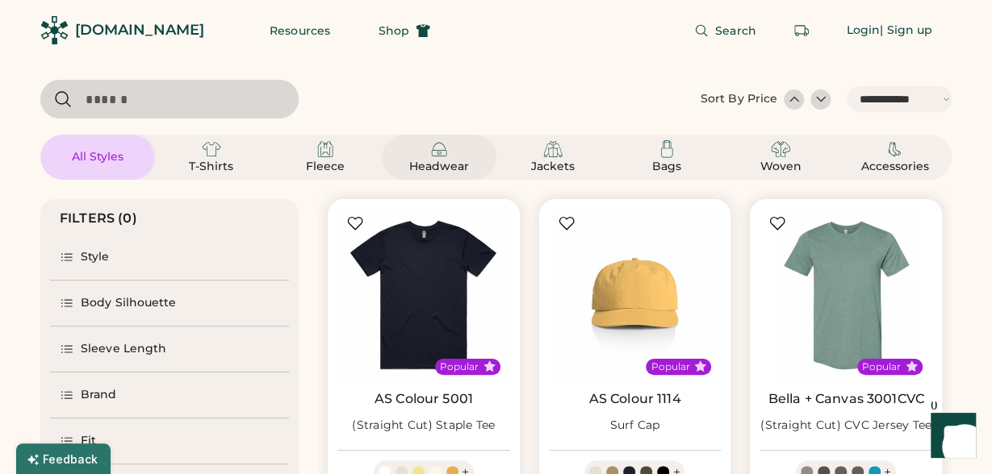
click at [433, 146] on img at bounding box center [438, 149] width 19 height 19
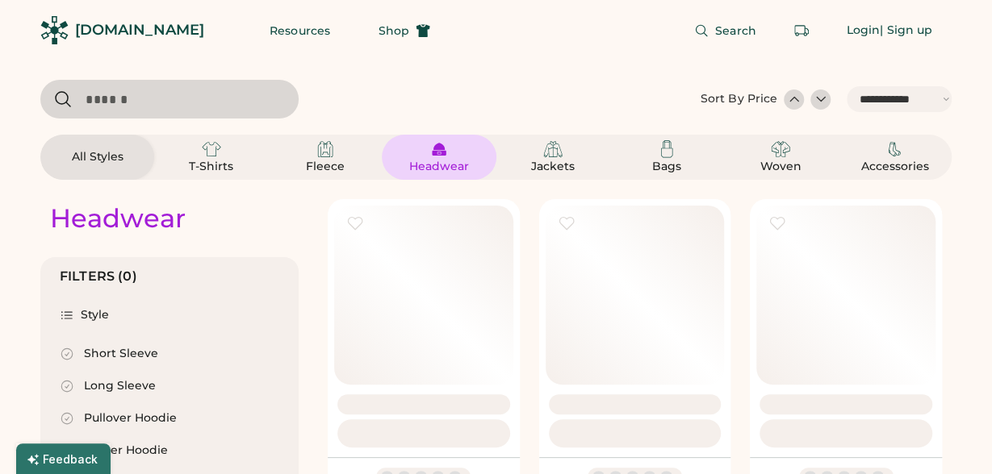
select select "*"
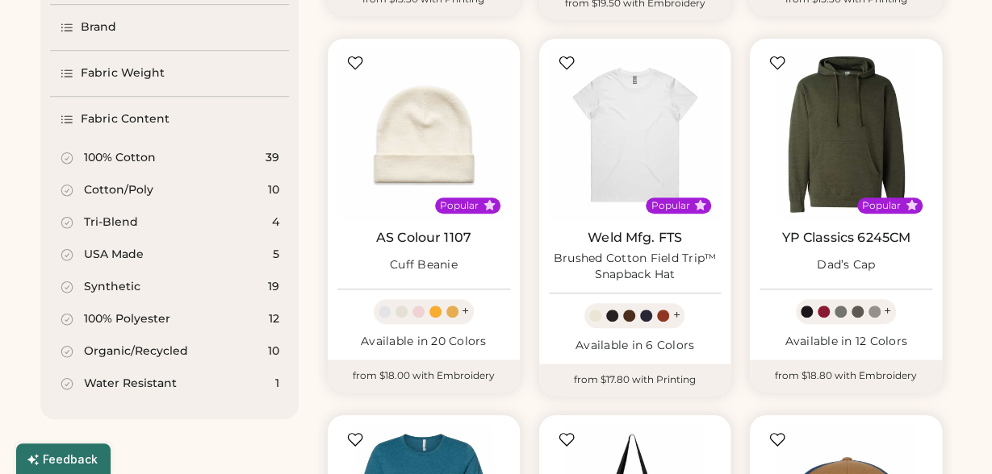
scroll to position [1021, 0]
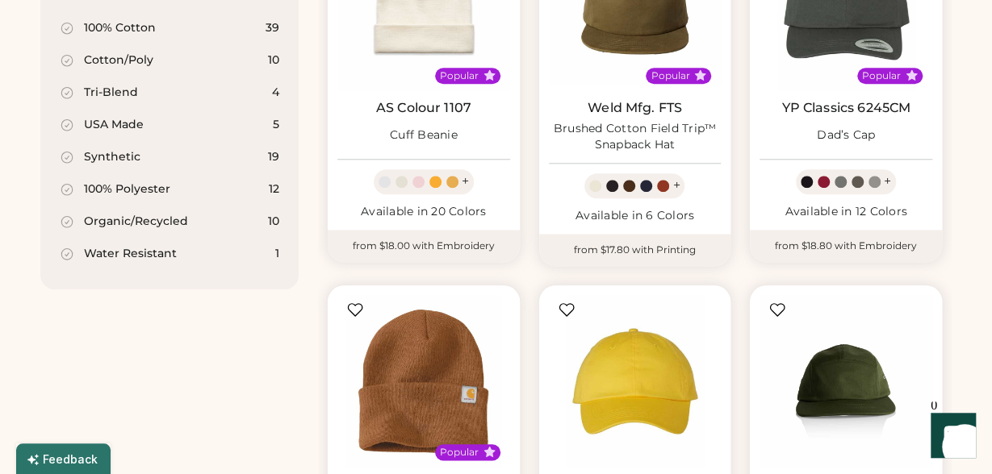
scroll to position [666, 0]
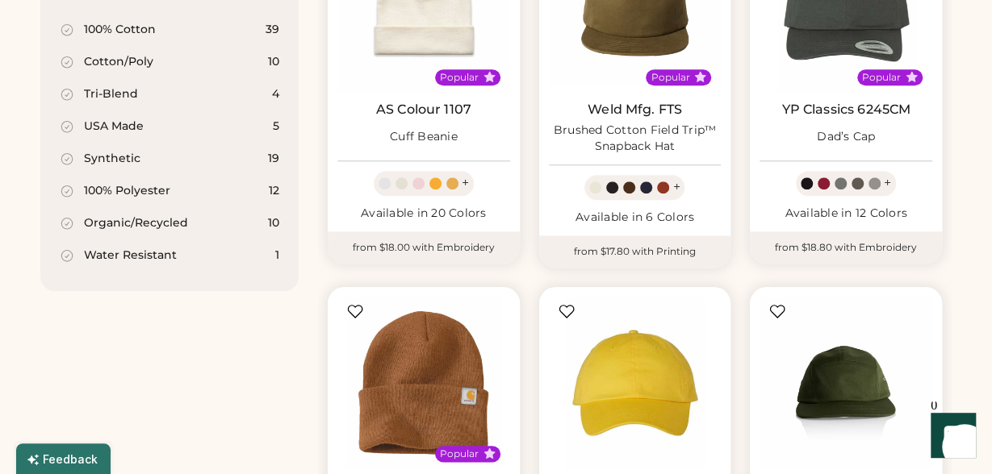
click at [152, 256] on div "Water Resistant" at bounding box center [130, 256] width 93 height 16
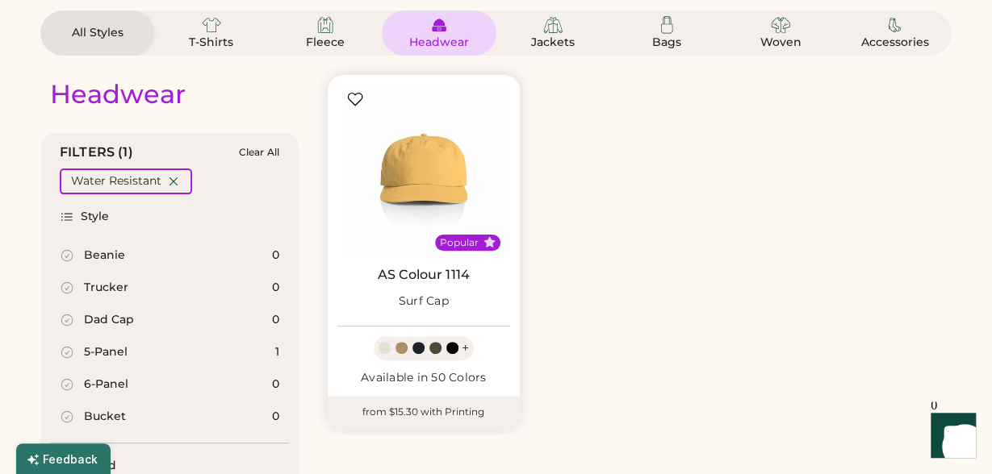
scroll to position [124, 0]
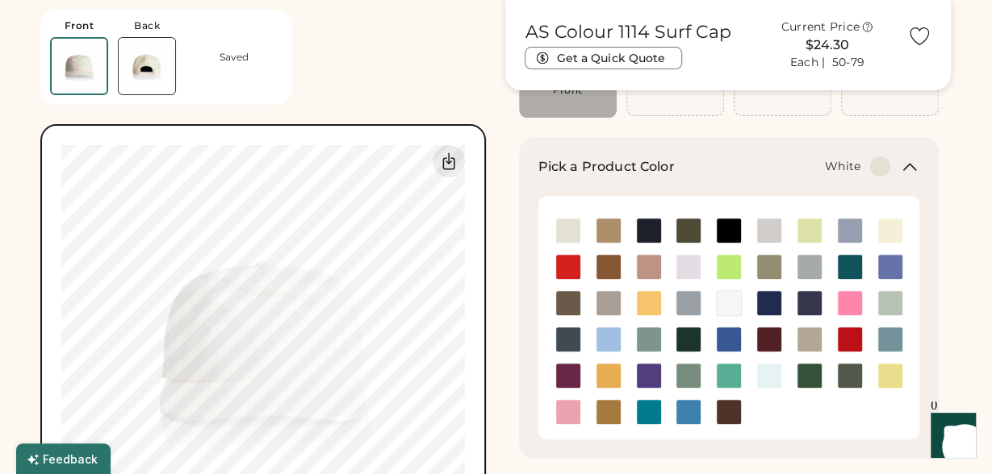
scroll to position [206, 0]
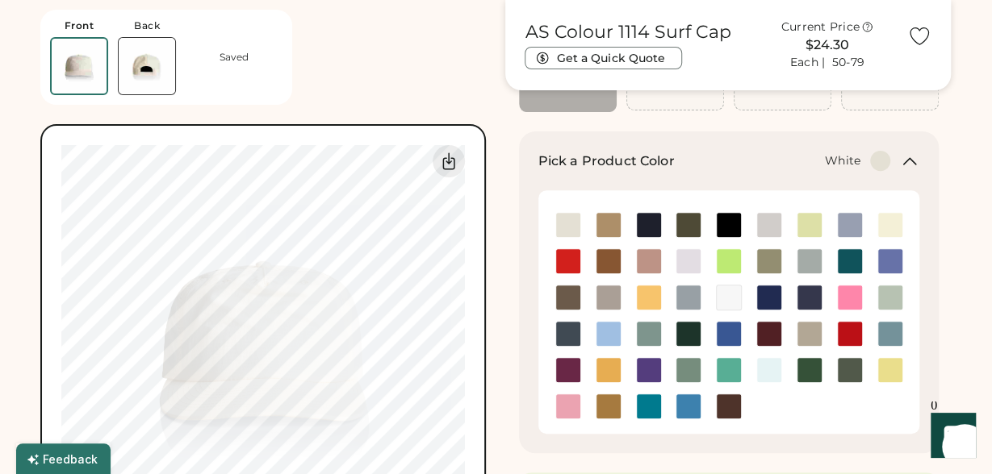
click at [717, 300] on img at bounding box center [728, 298] width 24 height 24
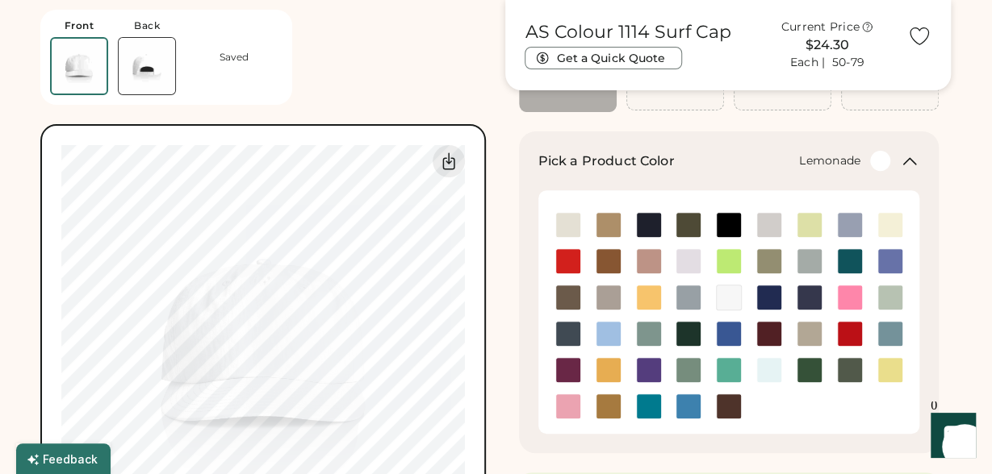
click at [898, 368] on img at bounding box center [890, 370] width 24 height 24
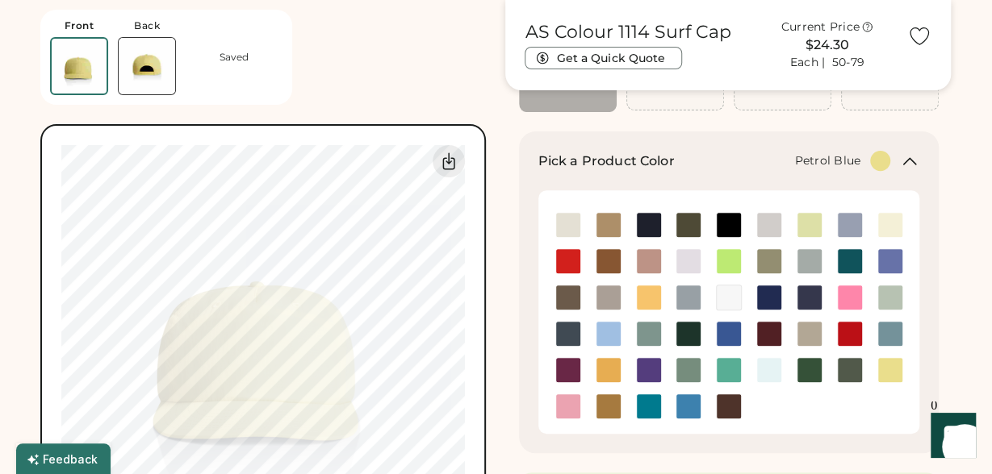
click at [567, 339] on img at bounding box center [568, 334] width 24 height 24
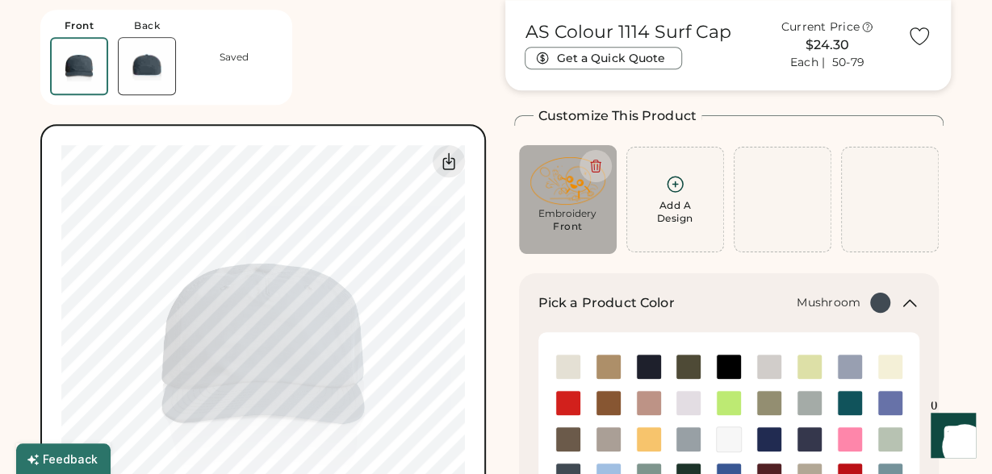
scroll to position [0, 0]
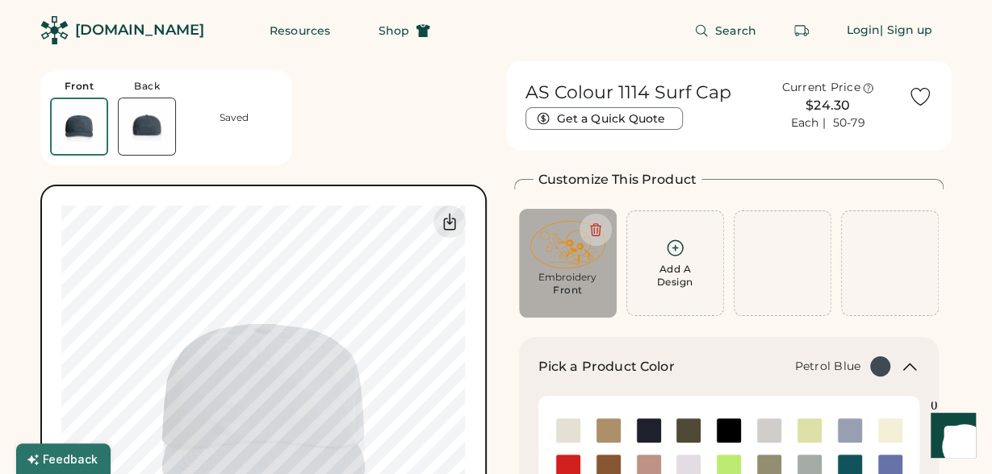
click at [587, 286] on div "Embroidery Front" at bounding box center [567, 288] width 75 height 35
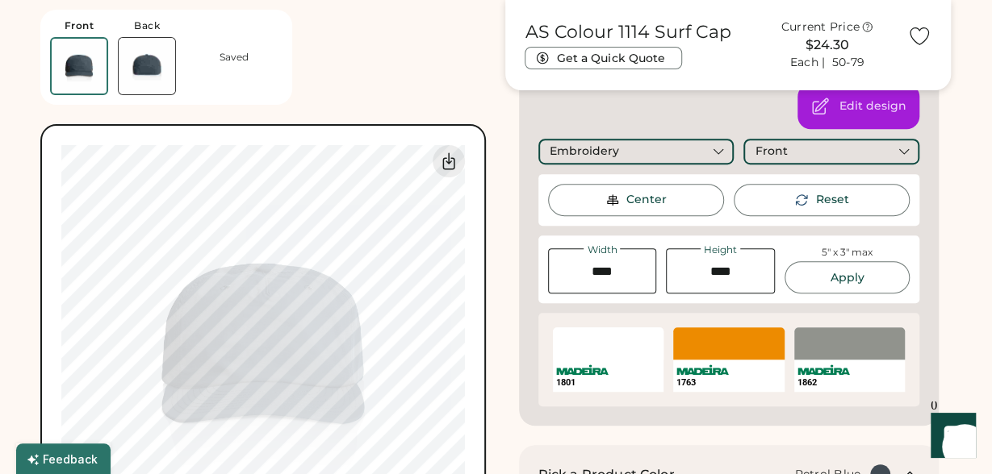
scroll to position [304, 0]
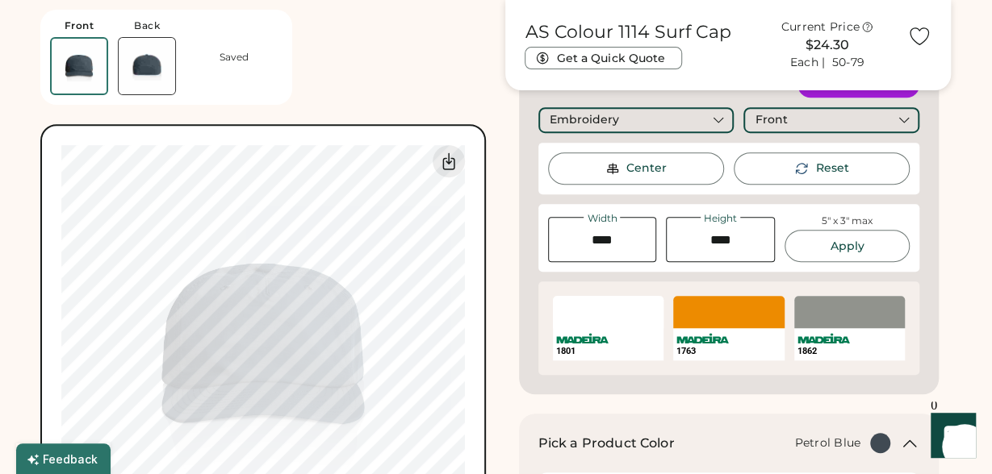
click at [719, 320] on div "SELECT A COLOR" at bounding box center [728, 312] width 111 height 32
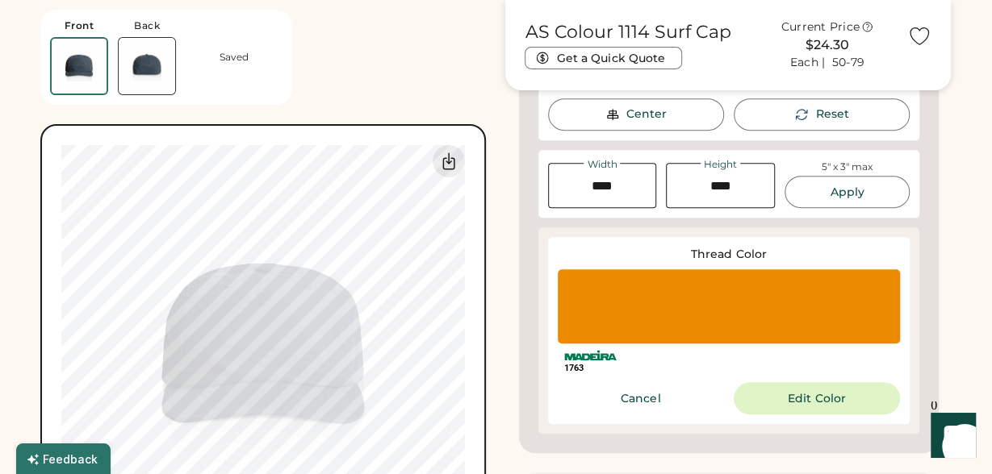
scroll to position [363, 0]
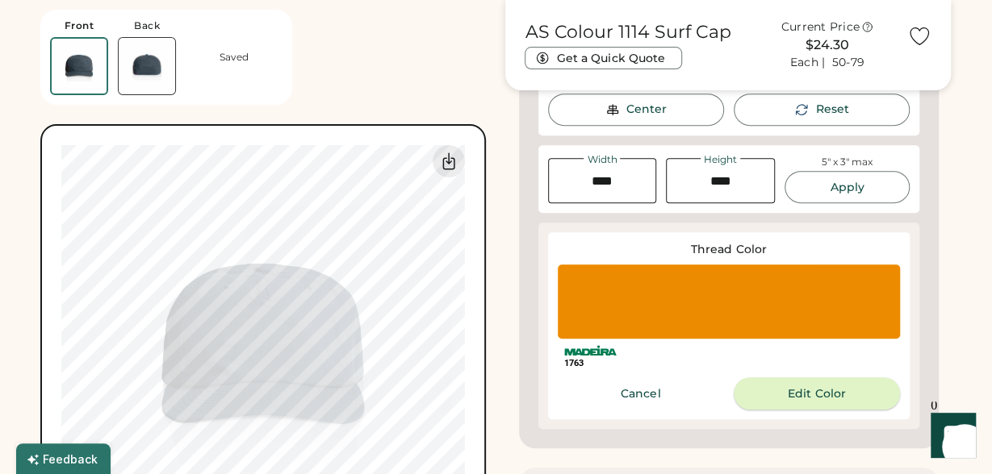
click at [786, 395] on button "Edit Color" at bounding box center [816, 394] width 166 height 32
click at [0, 0] on div "Change color" at bounding box center [0, 0] width 0 height 0
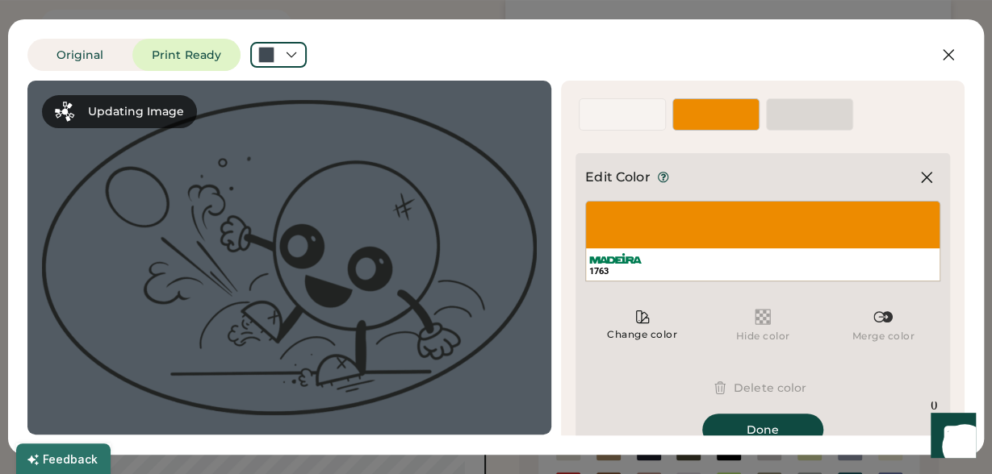
scroll to position [19, 0]
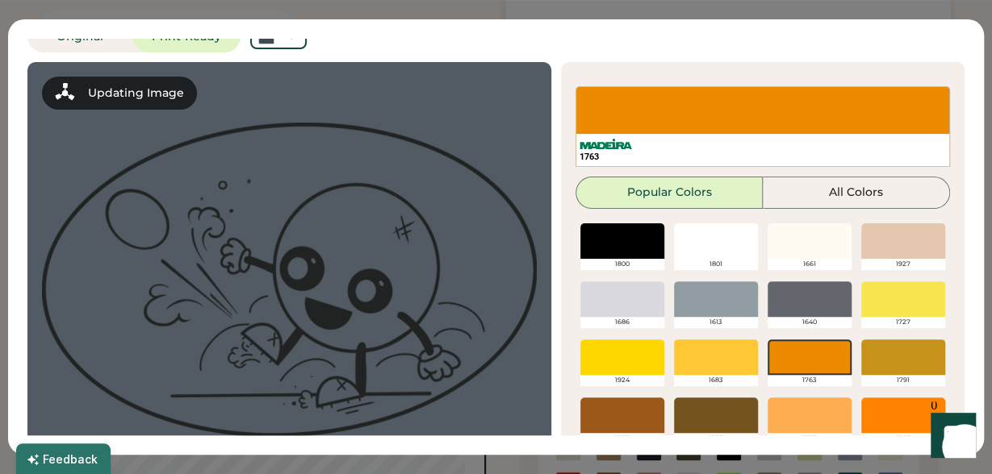
click at [590, 298] on div at bounding box center [622, 299] width 84 height 35
click at [703, 252] on div at bounding box center [716, 240] width 84 height 35
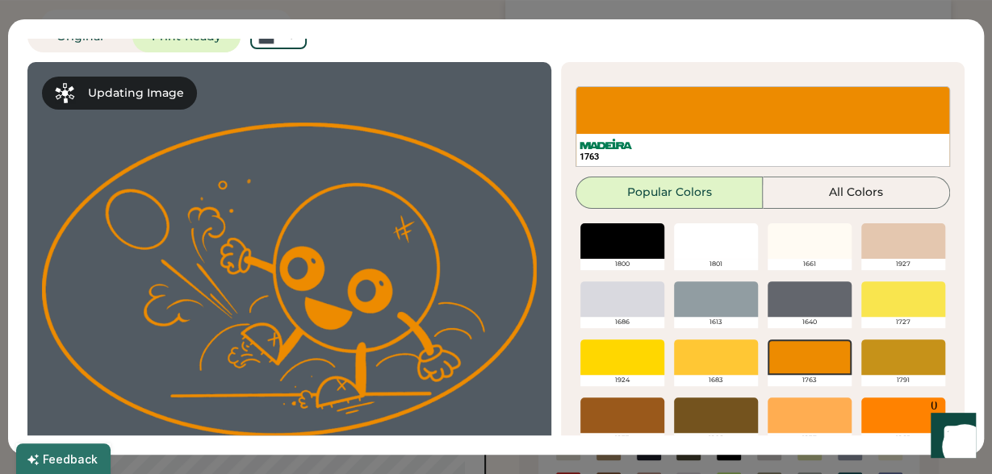
scroll to position [81, 0]
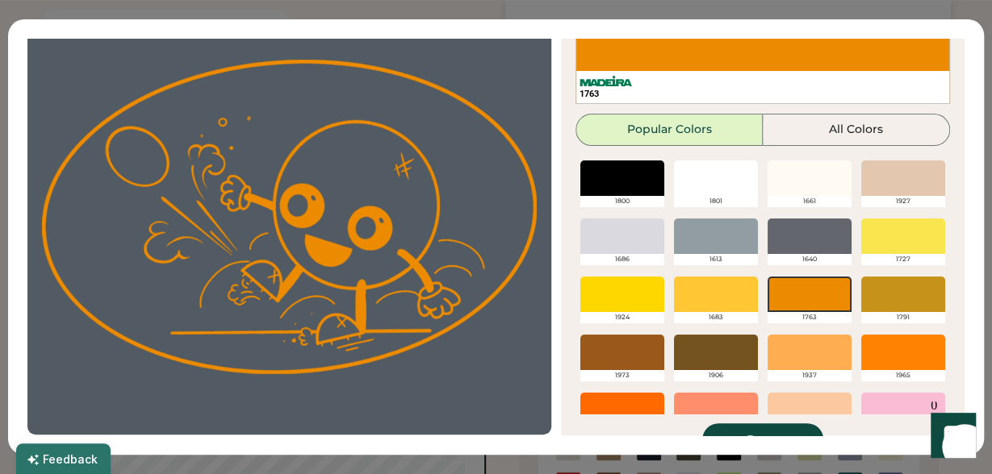
click at [718, 184] on div at bounding box center [716, 178] width 84 height 35
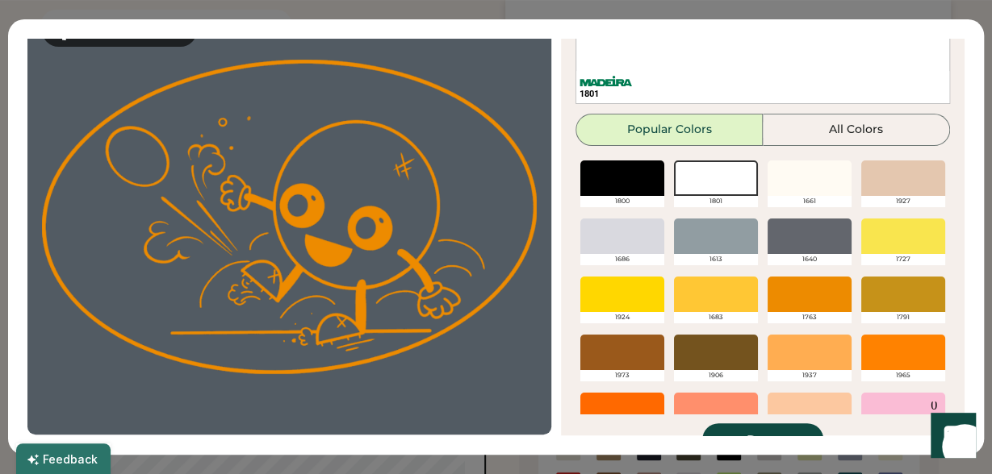
click at [713, 182] on div at bounding box center [716, 178] width 84 height 35
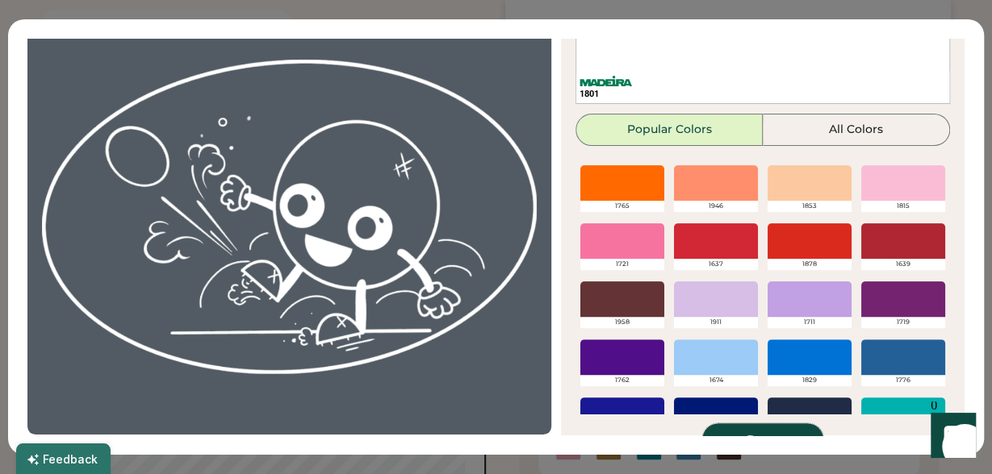
scroll to position [116, 0]
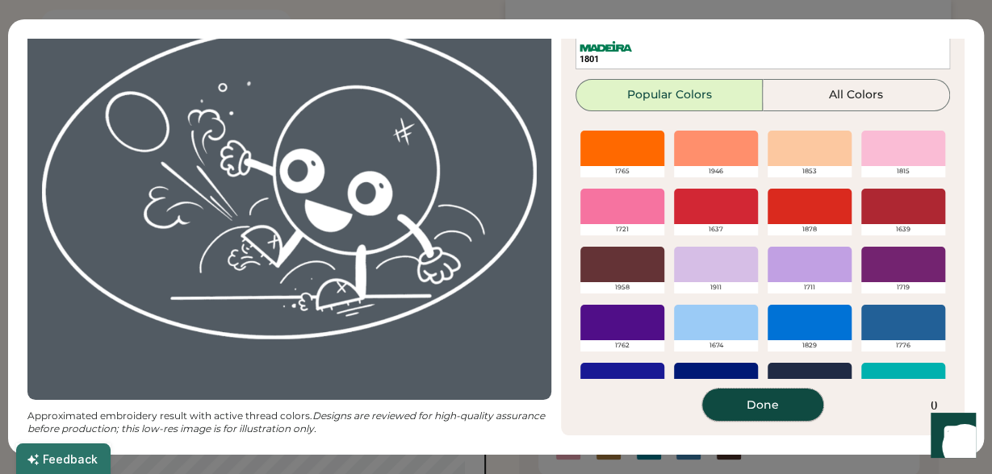
click at [789, 399] on button "Done" at bounding box center [762, 405] width 121 height 32
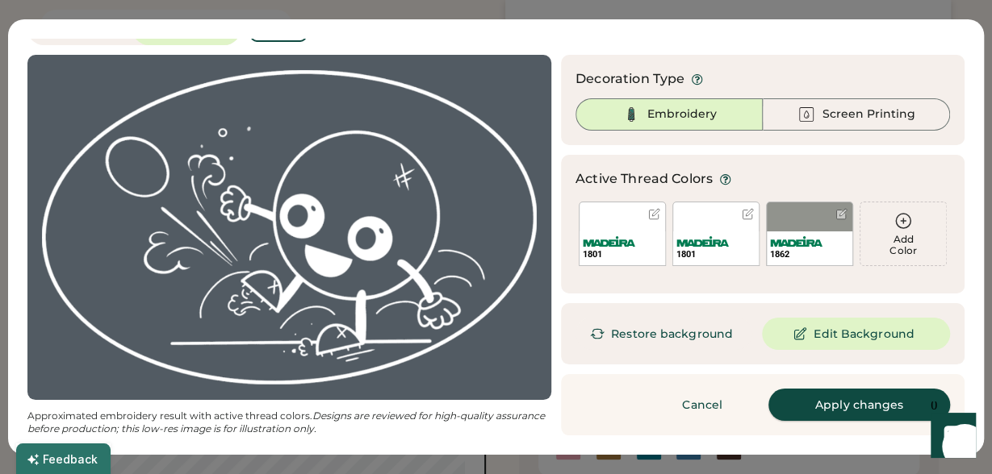
scroll to position [26, 0]
click at [841, 328] on button "Edit Background" at bounding box center [856, 334] width 188 height 32
click at [845, 403] on button "Apply changes" at bounding box center [859, 405] width 182 height 32
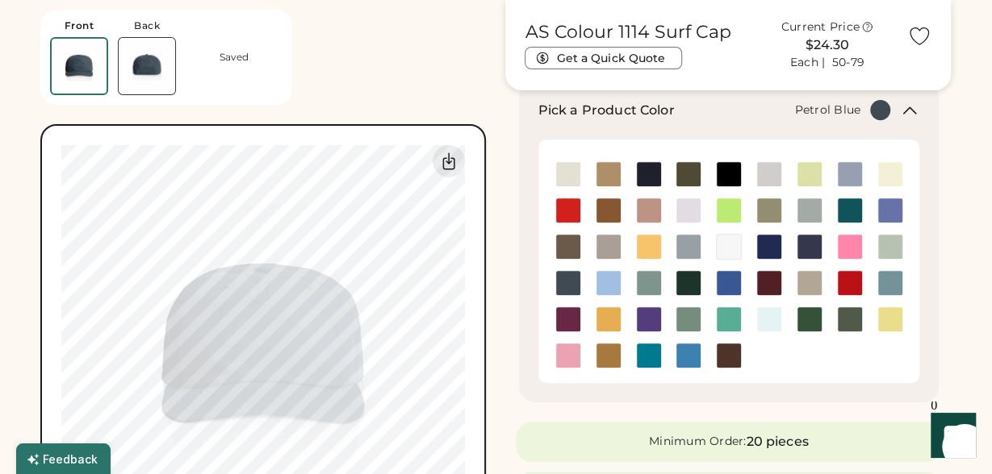
scroll to position [239, 0]
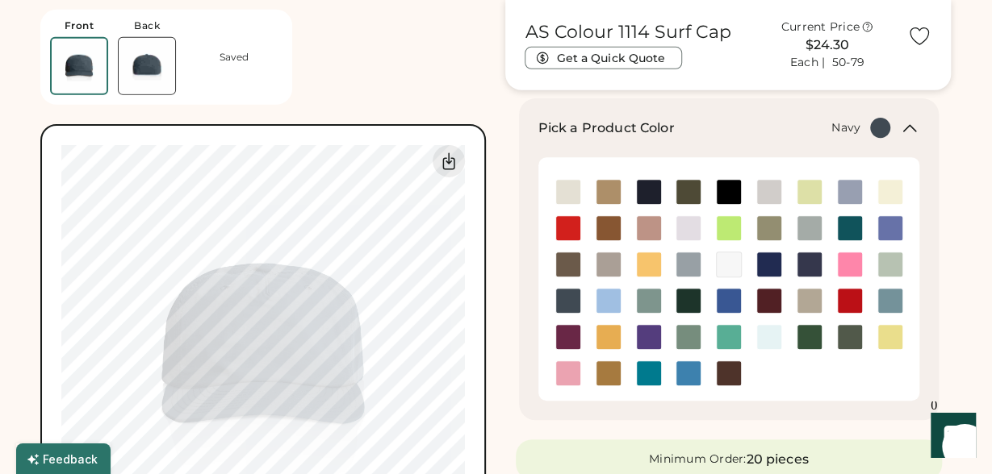
click at [646, 191] on img at bounding box center [649, 192] width 24 height 24
click at [569, 307] on img at bounding box center [568, 301] width 24 height 24
click at [729, 195] on img at bounding box center [728, 192] width 24 height 24
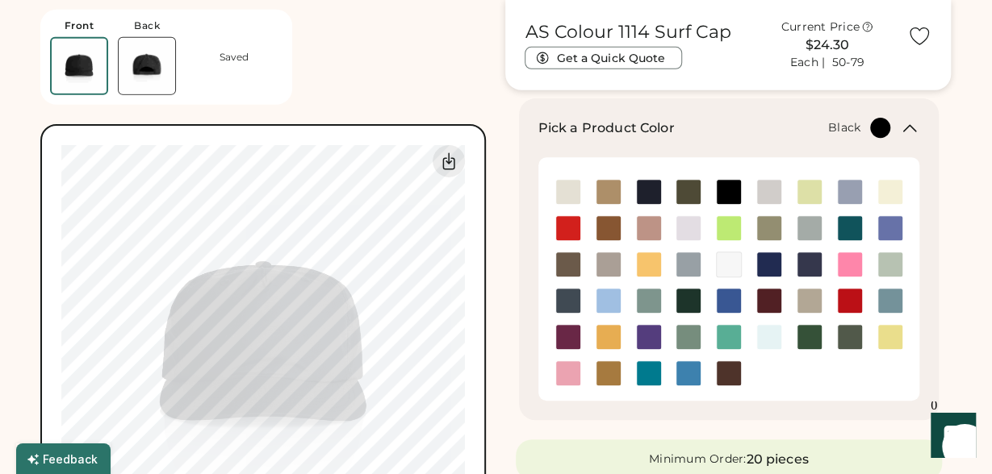
click at [732, 197] on img at bounding box center [728, 192] width 24 height 24
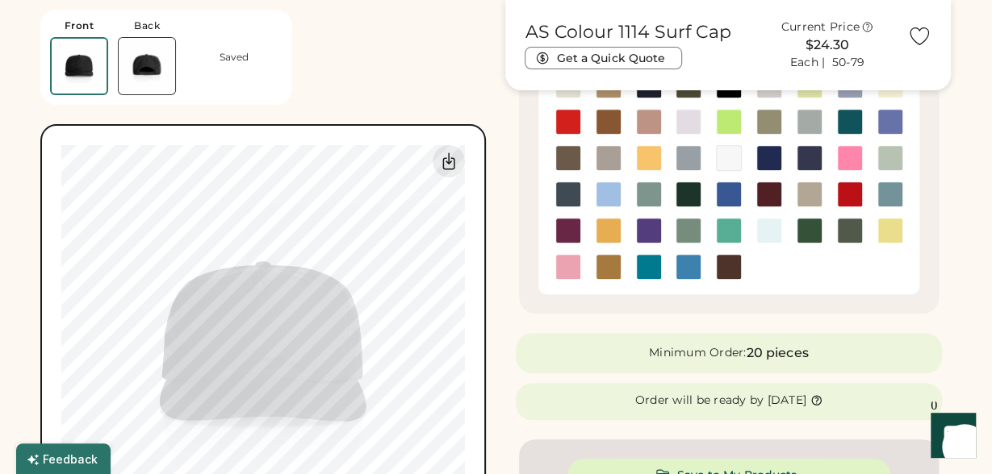
scroll to position [344, 0]
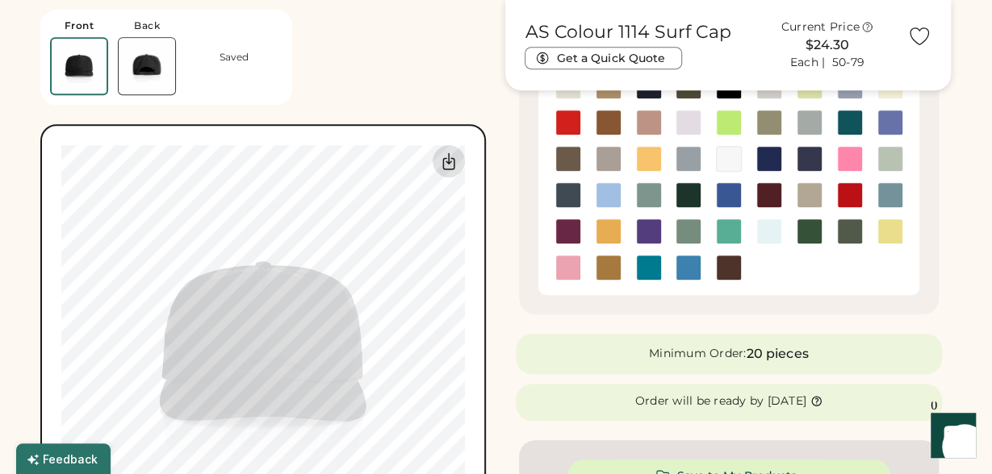
click at [444, 165] on icon at bounding box center [448, 161] width 11 height 16
click at [450, 162] on icon at bounding box center [448, 161] width 11 height 16
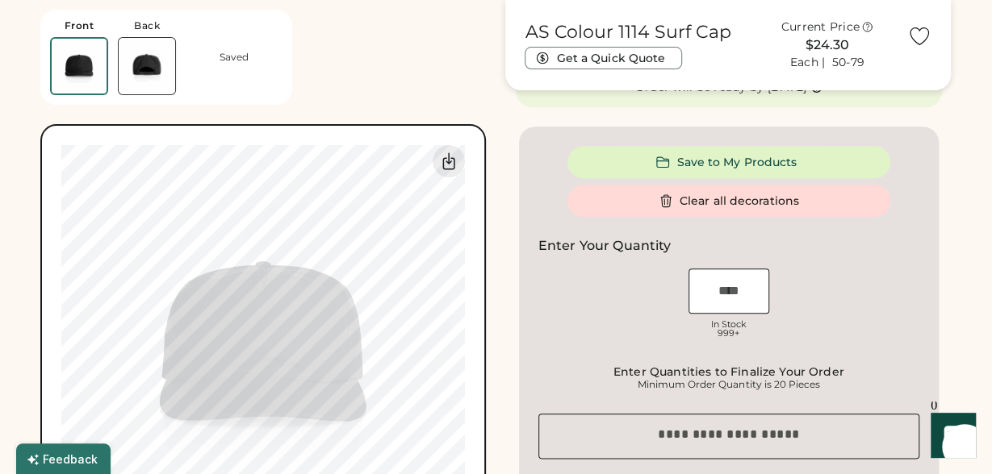
scroll to position [659, 0]
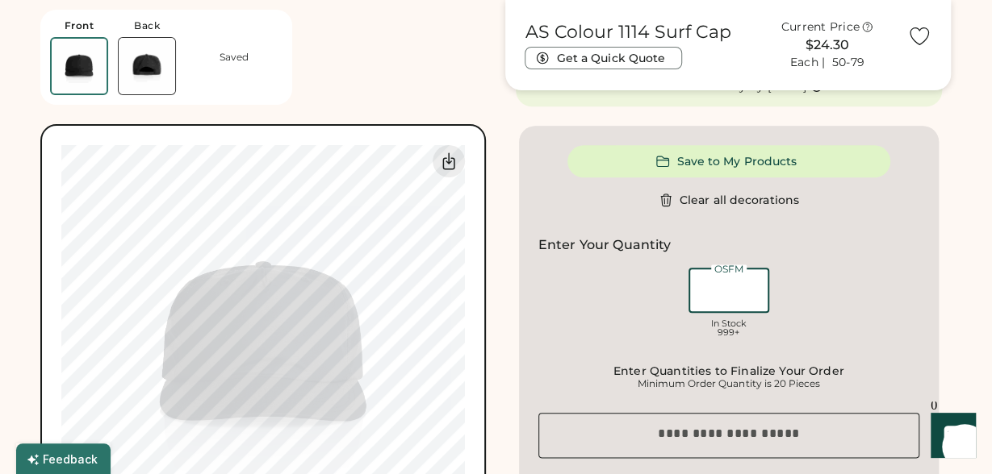
click at [723, 284] on input "input" at bounding box center [728, 290] width 81 height 45
type input "*"
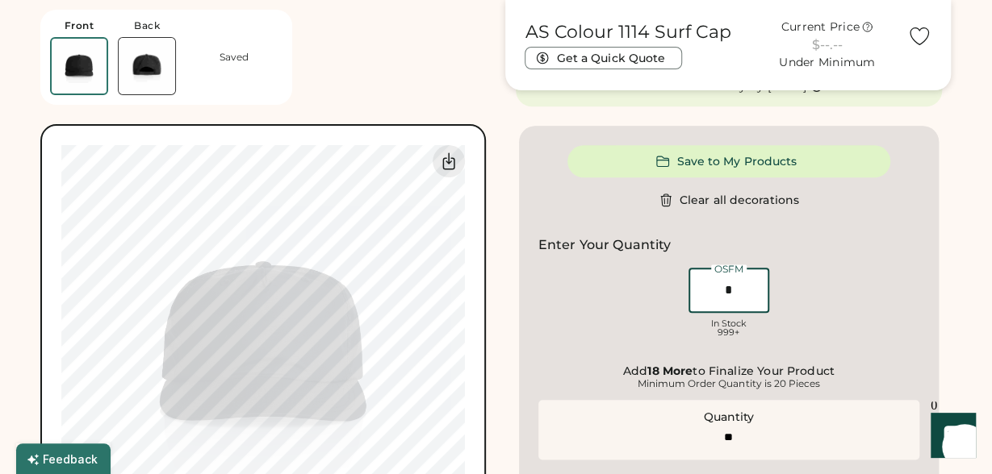
type input "*"
type input "**"
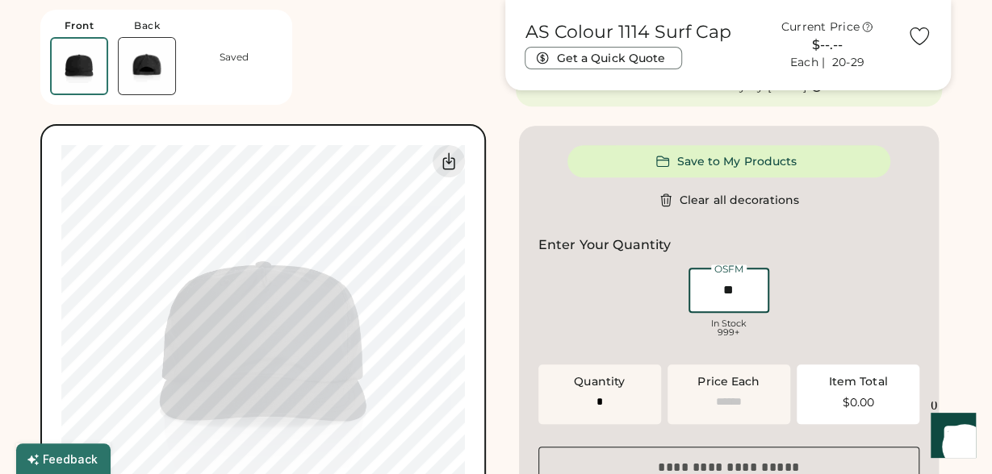
type input "**"
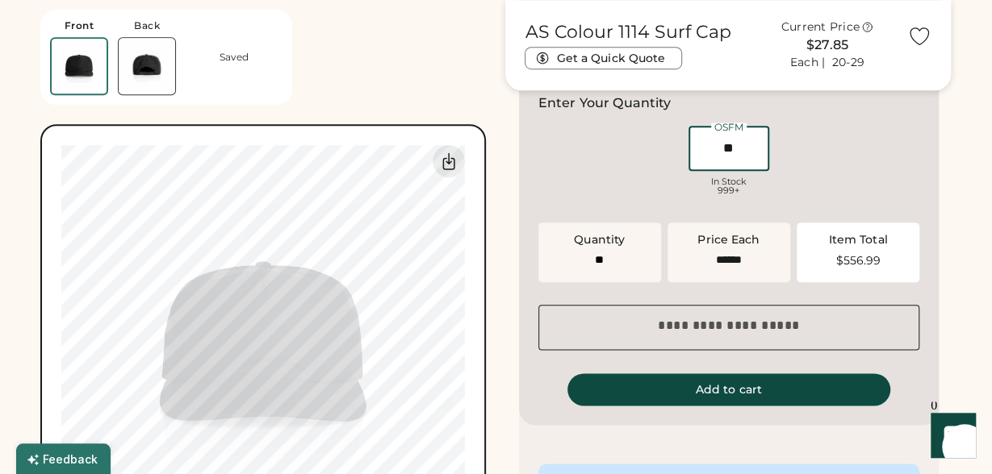
scroll to position [651, 0]
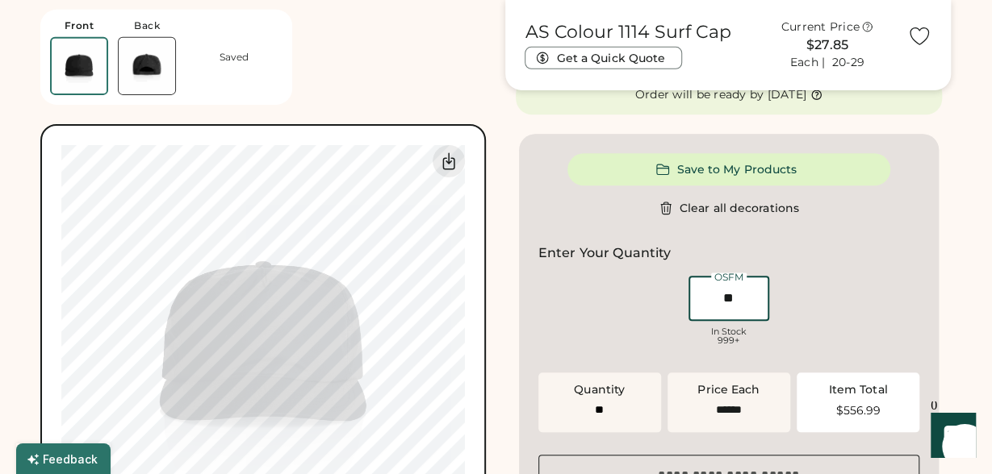
type input "**"
click at [148, 67] on img at bounding box center [147, 66] width 56 height 56
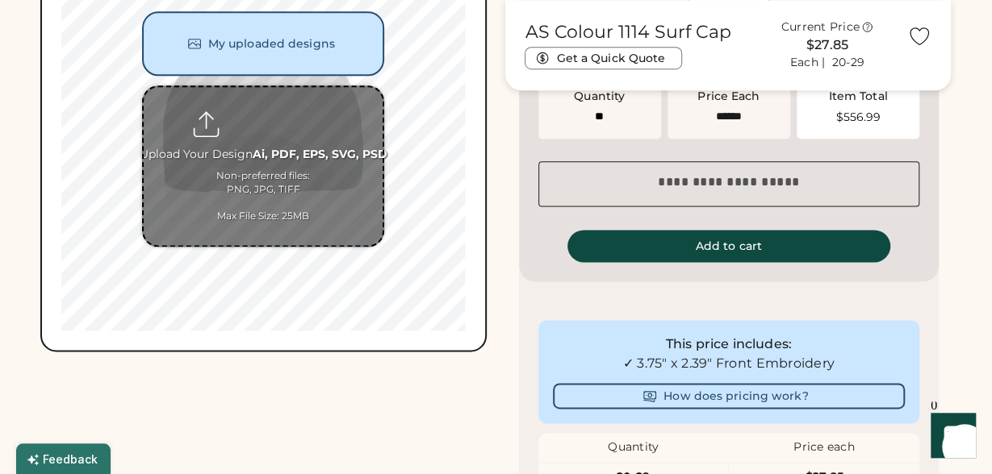
scroll to position [858, 0]
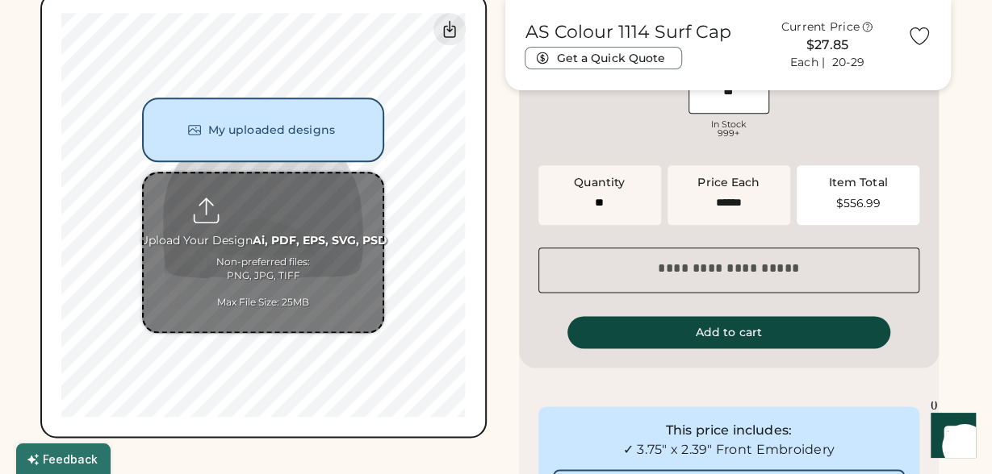
click at [290, 216] on input "file" at bounding box center [263, 252] width 239 height 158
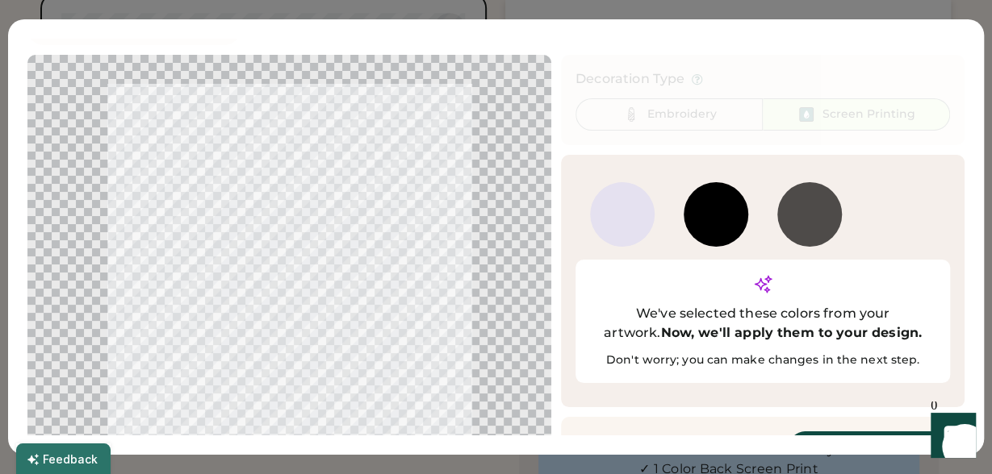
scroll to position [39, 0]
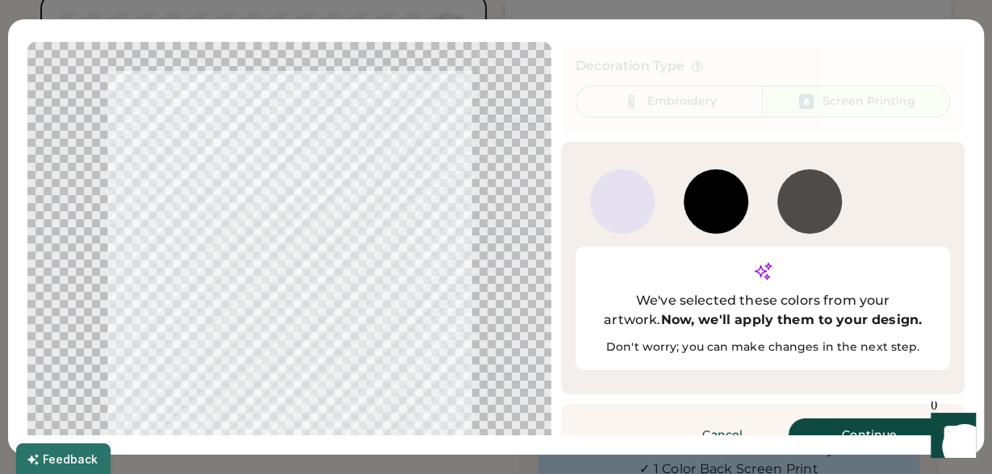
click at [856, 419] on button "Continue" at bounding box center [868, 435] width 161 height 32
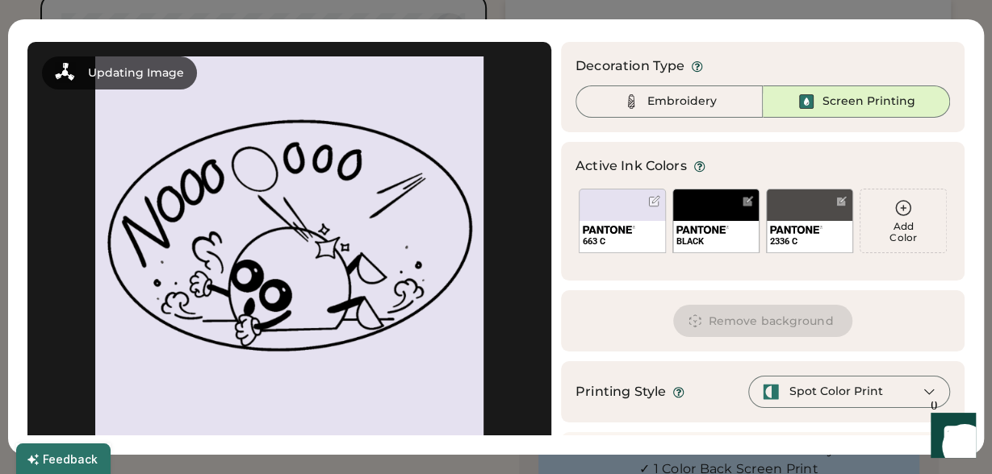
scroll to position [76, 0]
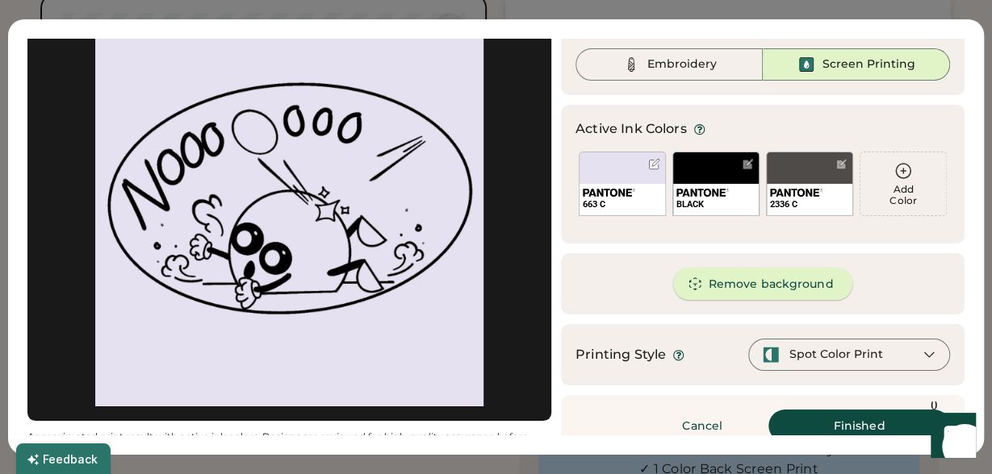
click at [810, 285] on button "Remove background" at bounding box center [763, 284] width 180 height 32
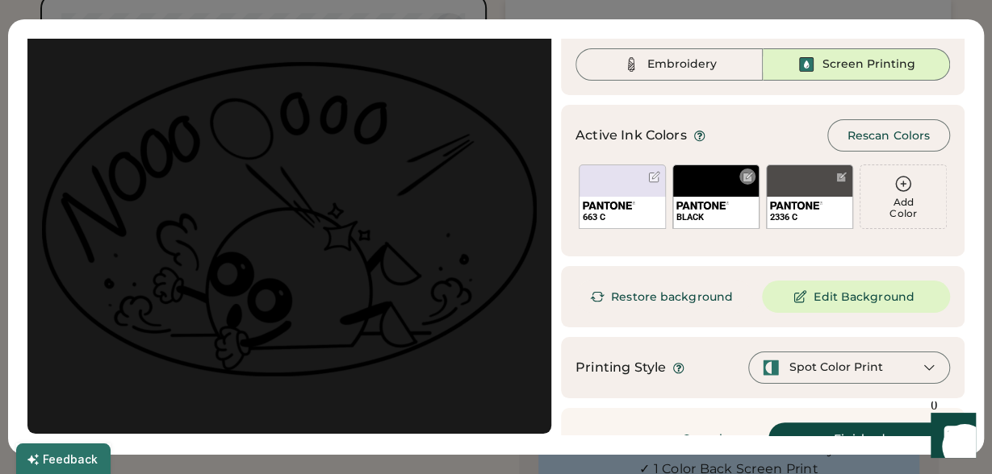
click at [722, 186] on div "BLACK" at bounding box center [715, 197] width 87 height 65
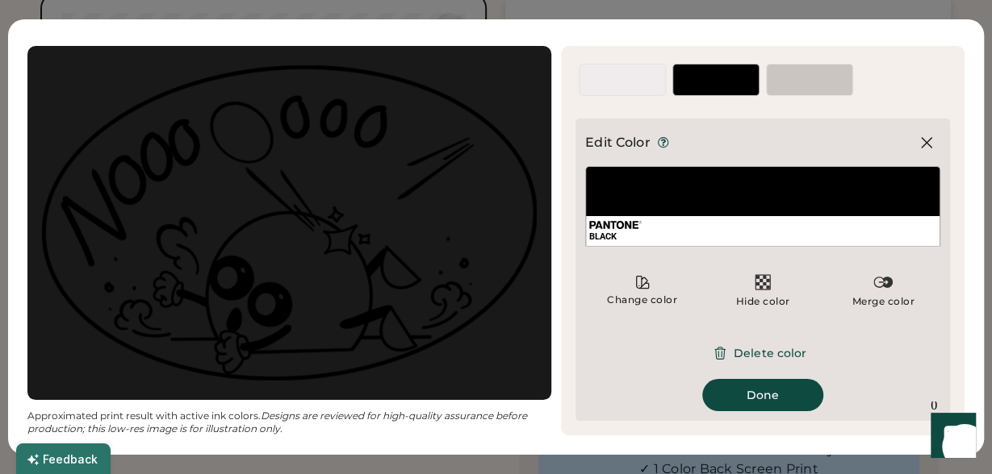
scroll to position [35, 0]
click at [623, 297] on div "Change color" at bounding box center [642, 300] width 72 height 13
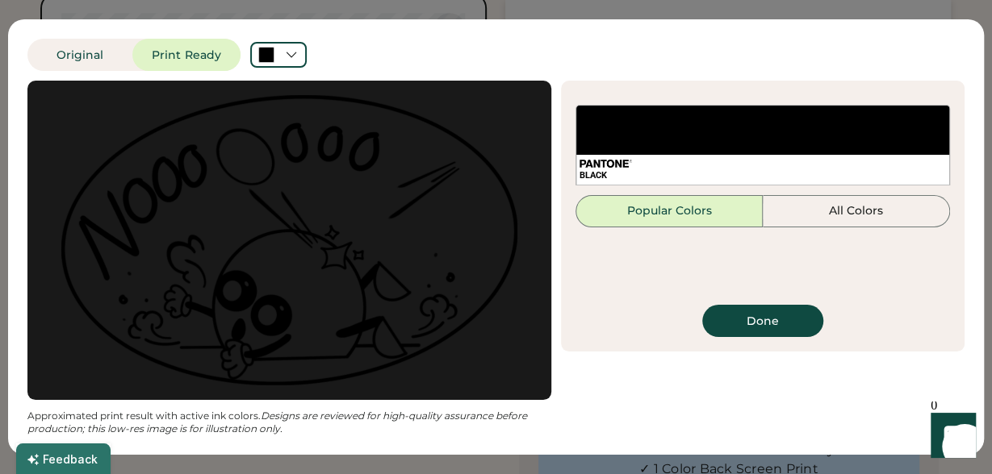
scroll to position [0, 0]
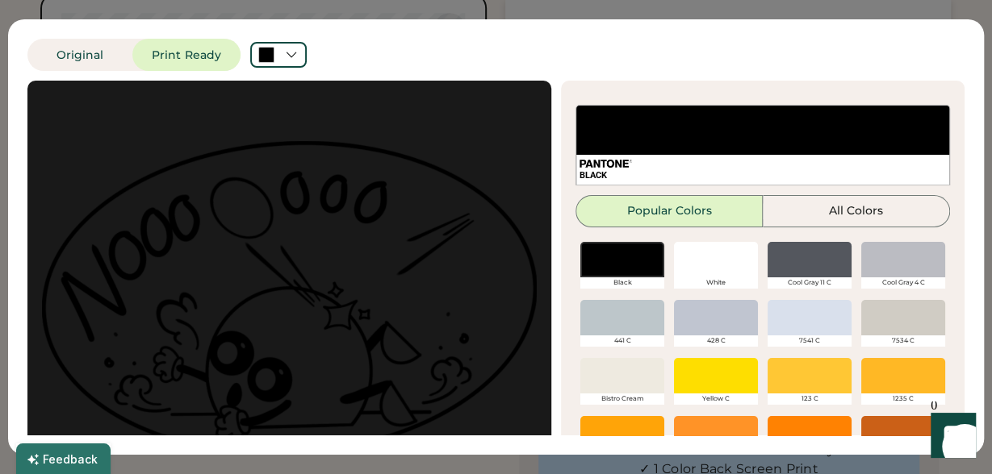
click at [708, 256] on div at bounding box center [716, 259] width 84 height 35
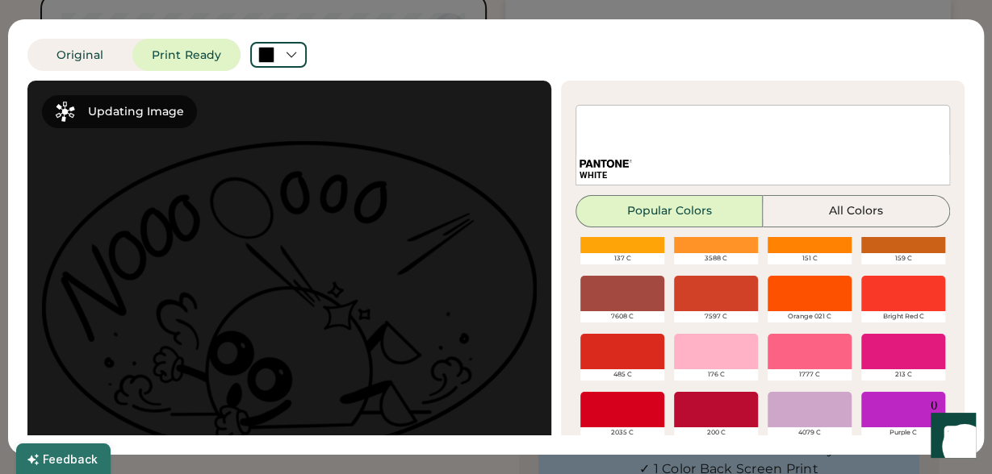
scroll to position [116, 0]
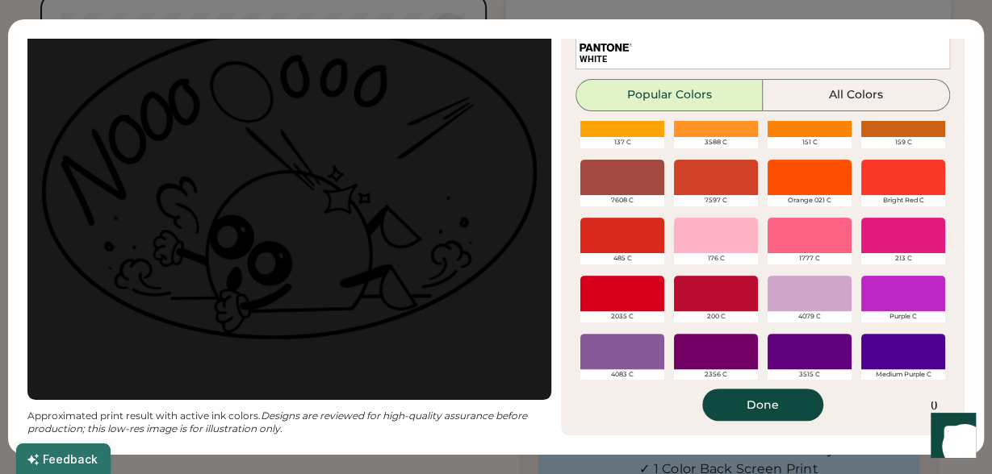
click at [770, 404] on button "Done" at bounding box center [762, 405] width 121 height 32
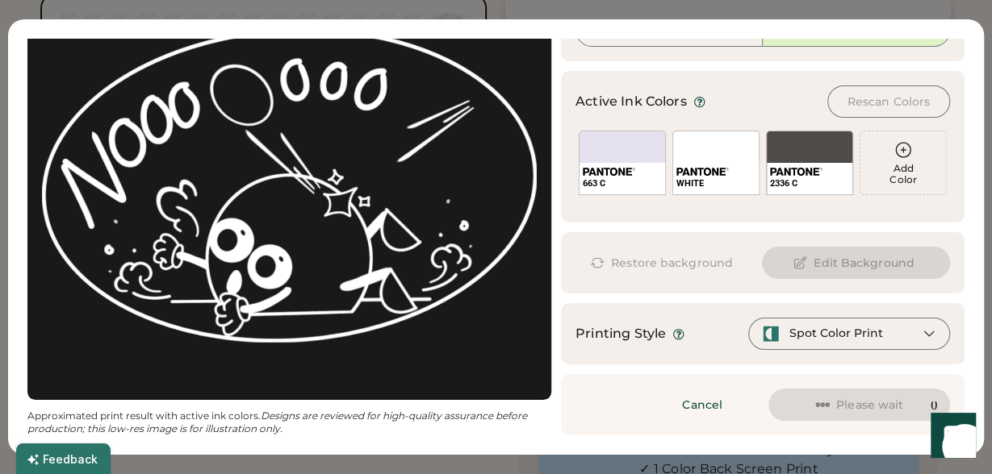
scroll to position [110, 0]
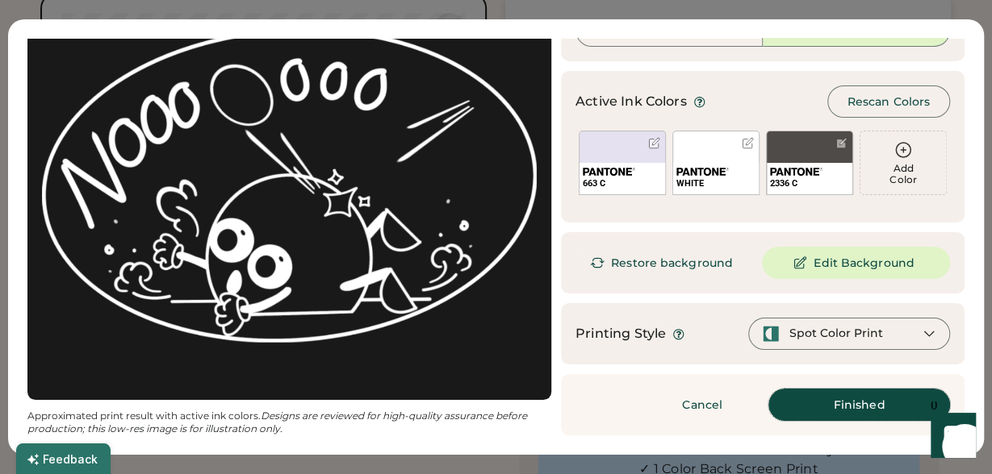
click at [862, 408] on button "Finished" at bounding box center [859, 405] width 182 height 32
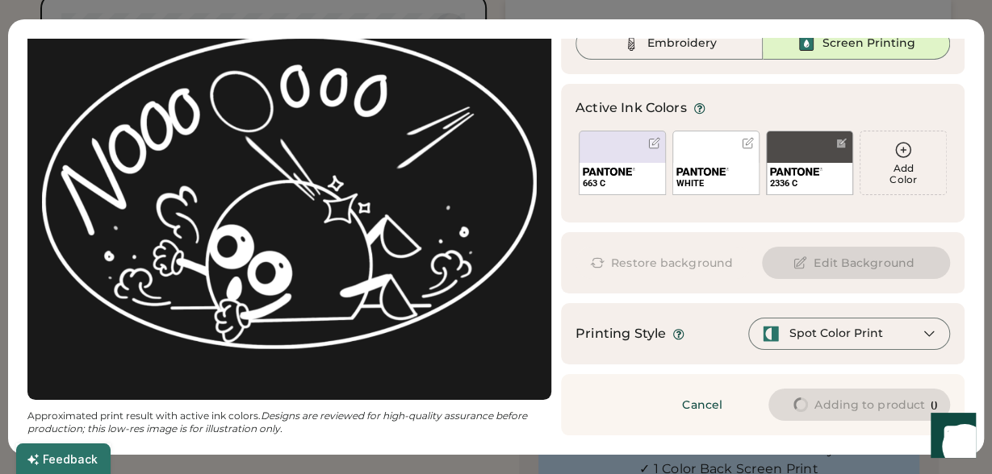
scroll to position [97, 0]
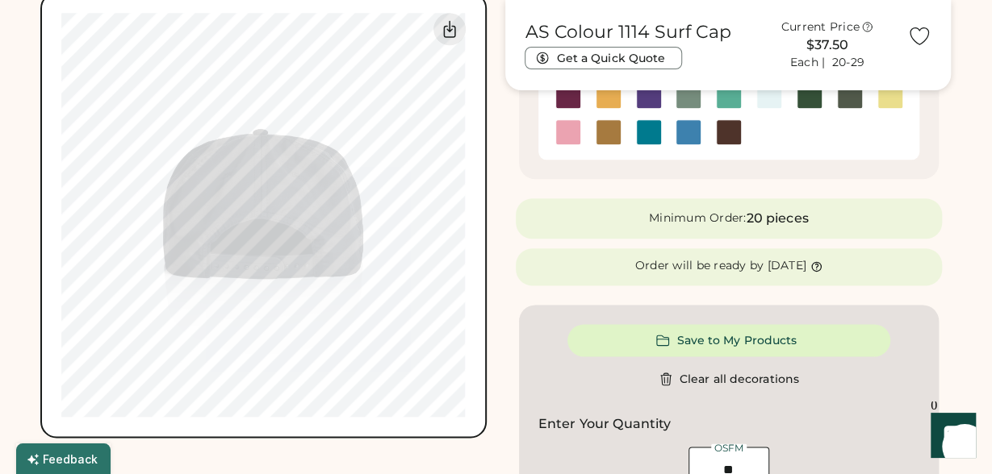
click at [503, 256] on div "Front Back Saved Switch to back Upload new design SVG, Ai, PDF, EPS, PSD Non-pr…" at bounding box center [495, 203] width 911 height 2002
click at [446, 27] on icon at bounding box center [449, 28] width 19 height 19
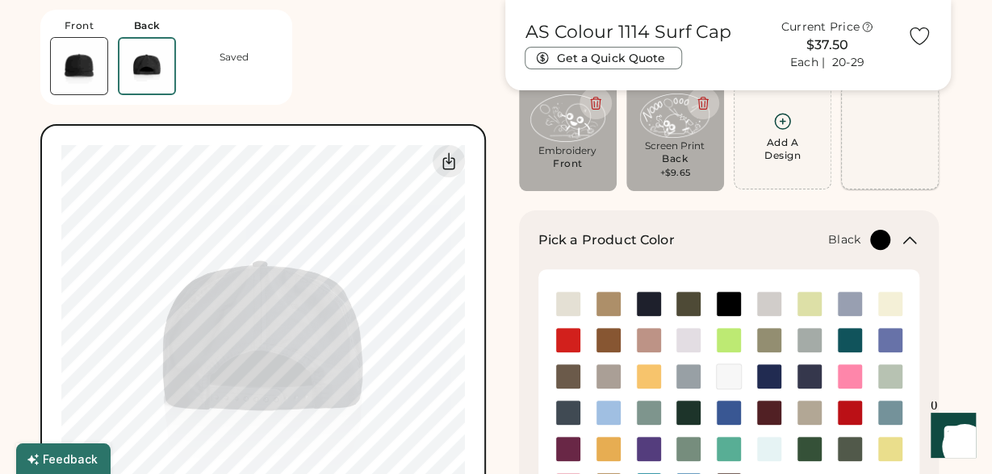
scroll to position [127, 0]
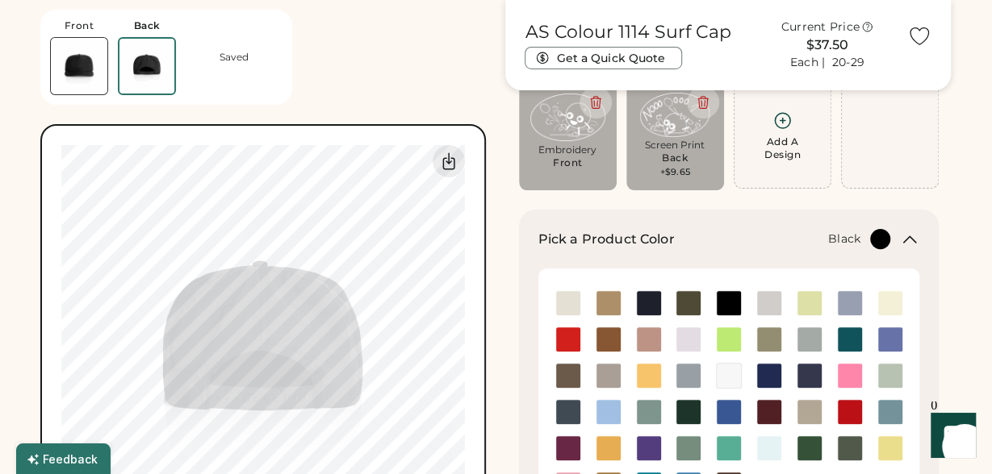
click at [551, 145] on div "Embroidery" at bounding box center [567, 150] width 75 height 13
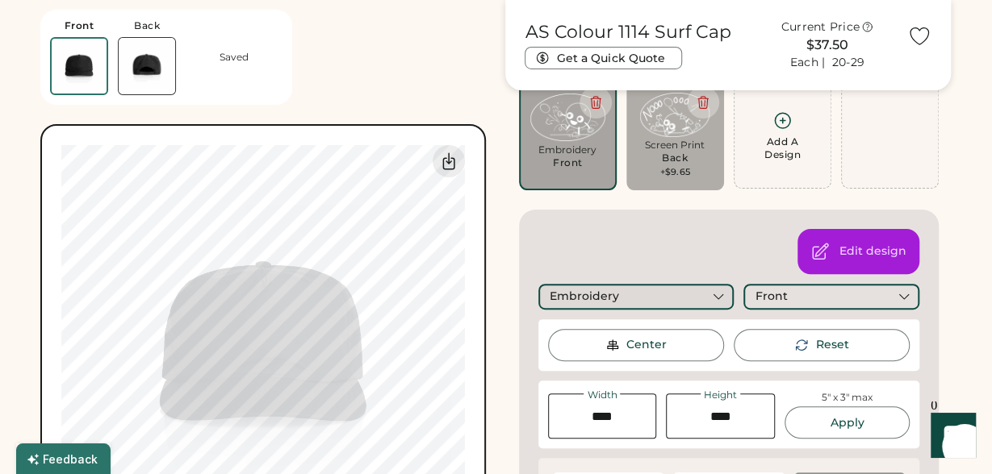
click at [710, 297] on div "Embroidery" at bounding box center [636, 297] width 196 height 26
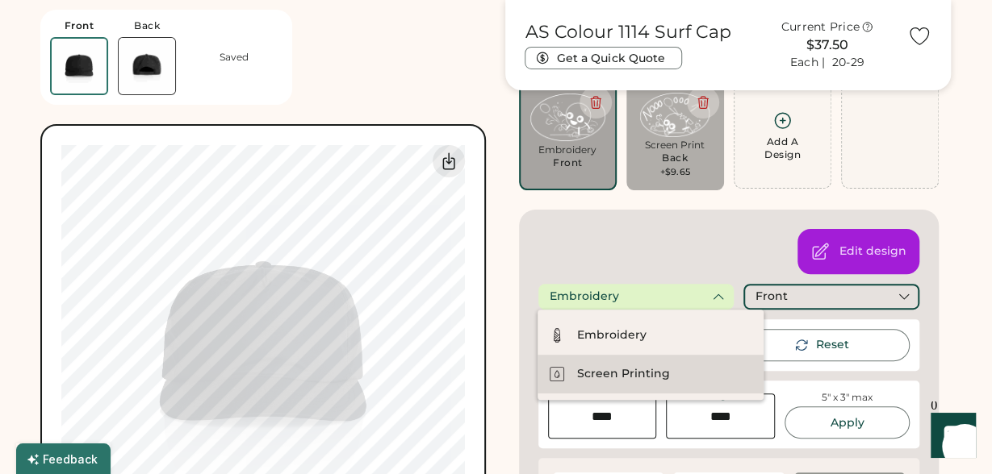
click at [673, 382] on div "Screen Printing" at bounding box center [650, 374] width 226 height 39
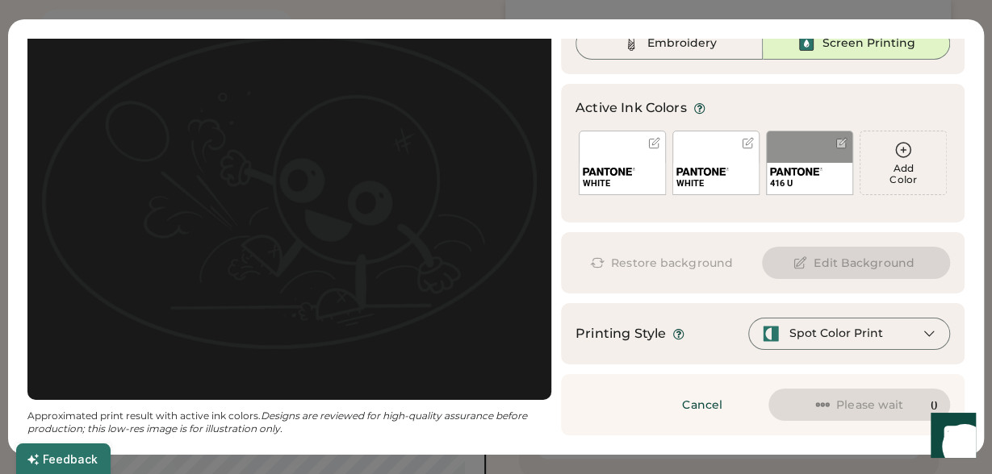
scroll to position [97, 0]
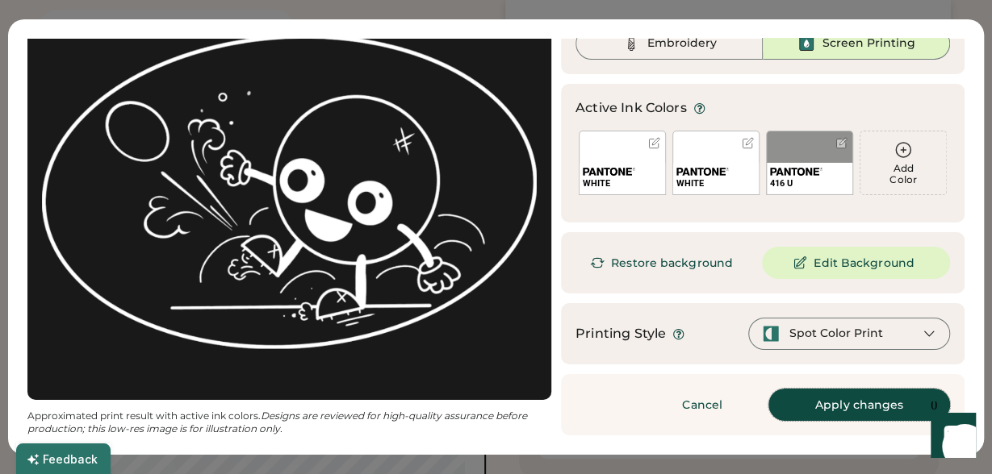
click at [845, 406] on button "Apply changes" at bounding box center [859, 405] width 182 height 32
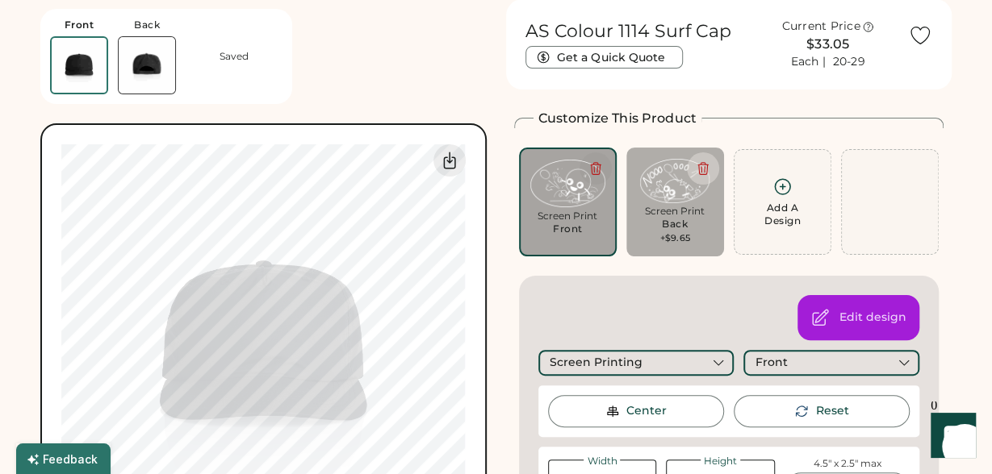
scroll to position [33, 0]
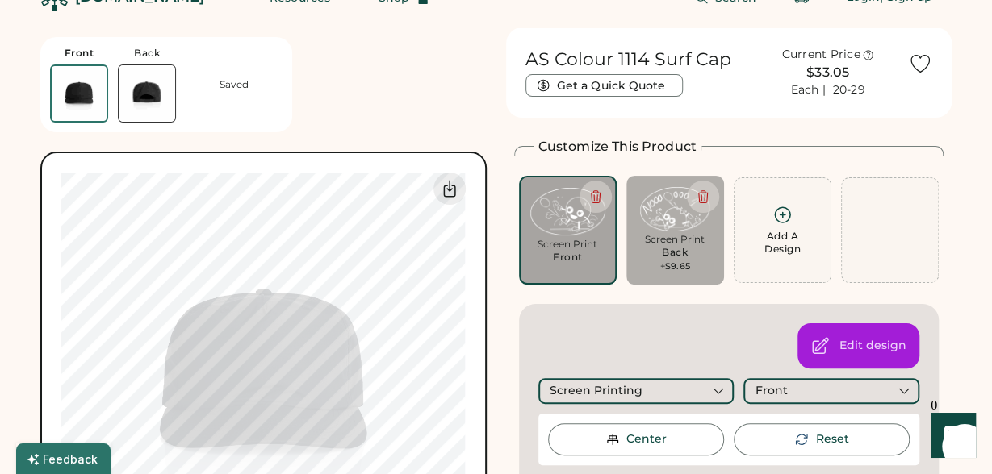
click at [676, 239] on div "Screen Print" at bounding box center [674, 239] width 75 height 13
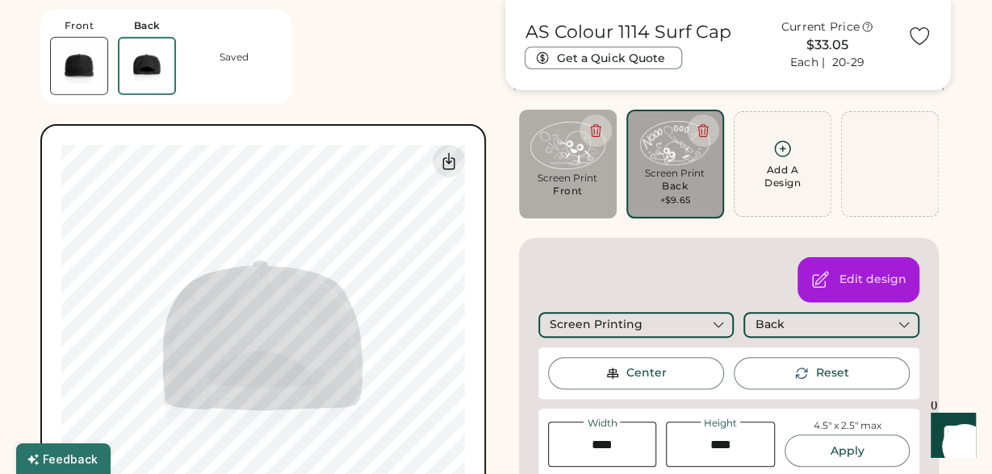
scroll to position [99, 0]
click at [560, 169] on img at bounding box center [567, 145] width 75 height 49
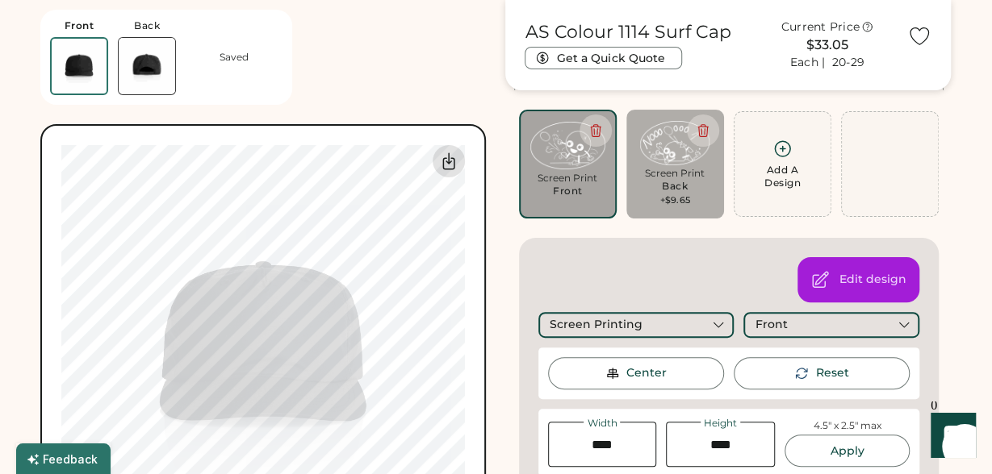
click at [443, 164] on icon at bounding box center [448, 161] width 11 height 16
click at [455, 65] on div "Front Back Saved Switch to back Upload new design SVG, Ai, PDF, EPS, PSD Non-pr…" at bounding box center [262, 285] width 445 height 570
click at [677, 177] on div "Screen Print" at bounding box center [674, 173] width 75 height 13
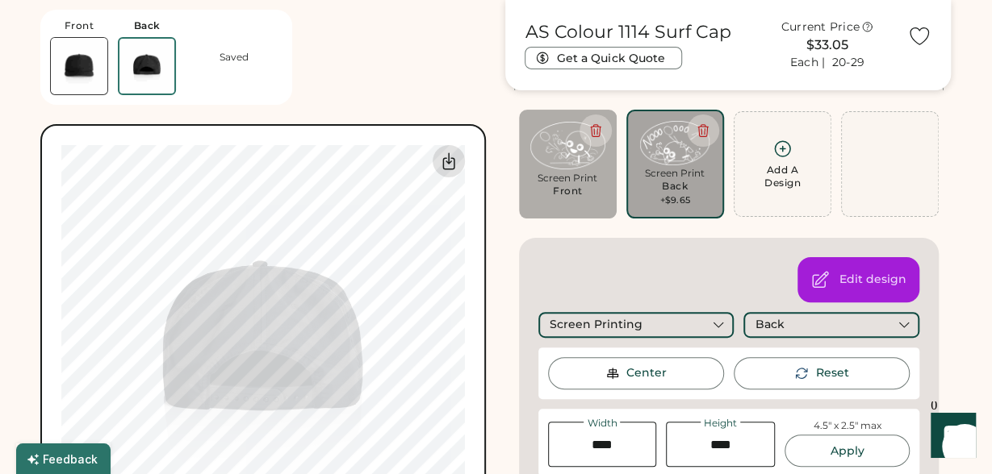
click at [453, 152] on icon at bounding box center [448, 161] width 19 height 19
